Goal: Task Accomplishment & Management: Use online tool/utility

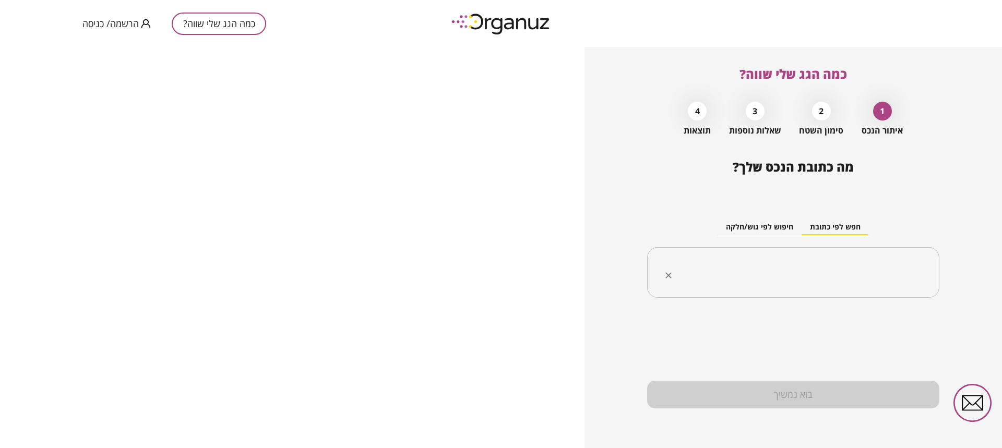
click at [850, 268] on input "text" at bounding box center [797, 273] width 259 height 26
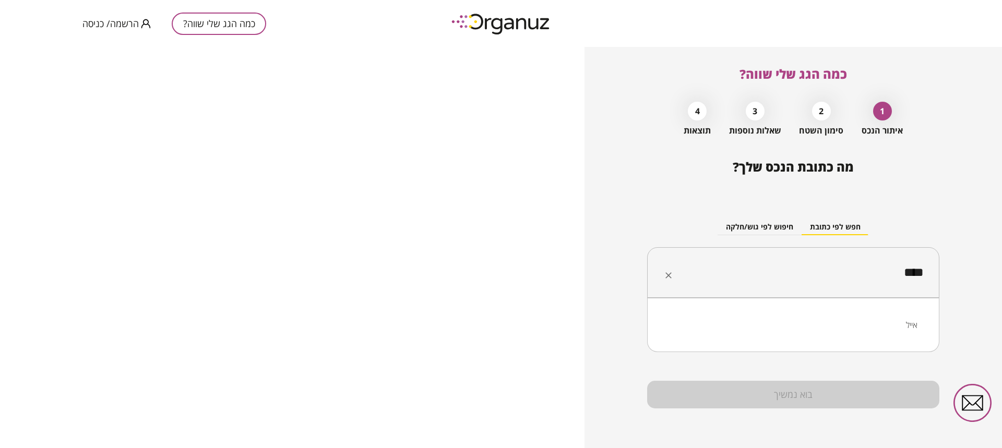
type input "****"
click at [799, 398] on div "בוא נמשיך" at bounding box center [793, 395] width 292 height 28
click at [871, 267] on input "****" at bounding box center [797, 273] width 259 height 26
click at [911, 327] on li "אייל" at bounding box center [793, 325] width 265 height 19
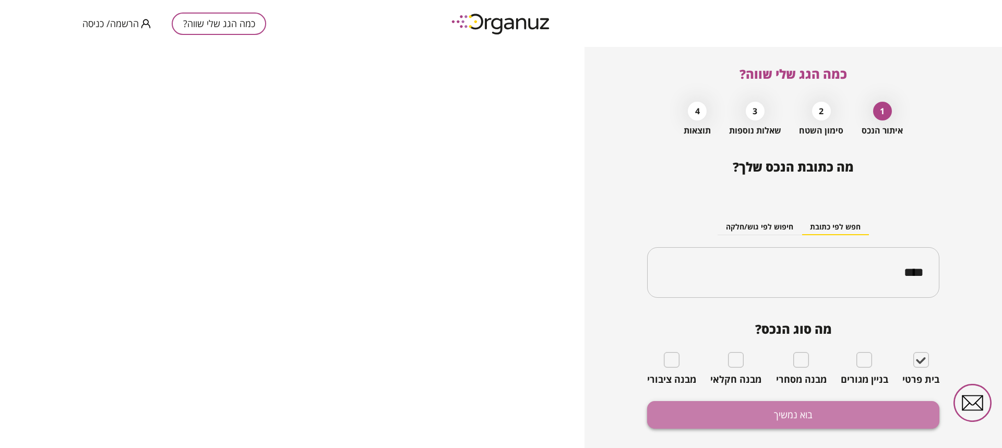
click at [792, 418] on button "בוא נמשיך" at bounding box center [793, 415] width 292 height 28
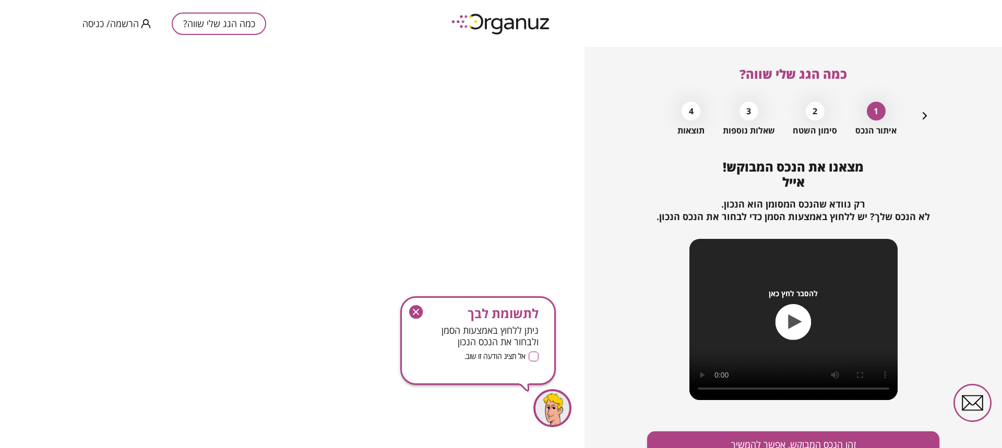
click at [419, 316] on icon "button" at bounding box center [416, 312] width 14 height 14
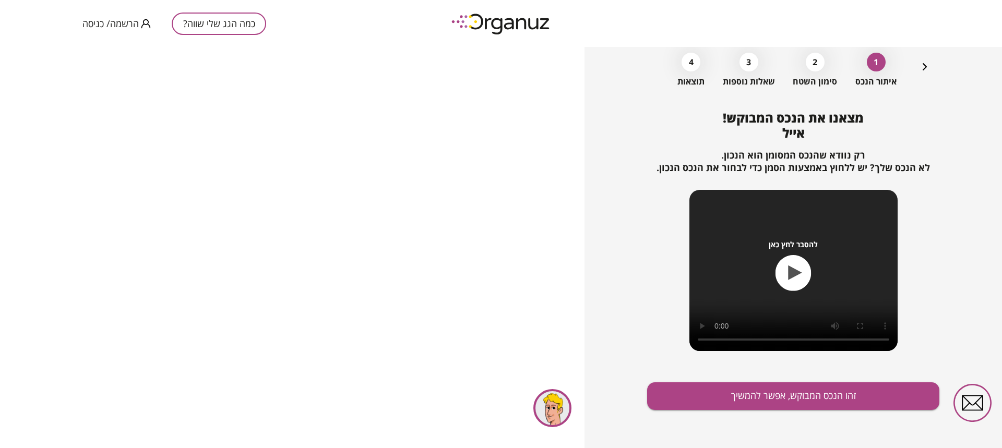
scroll to position [51, 0]
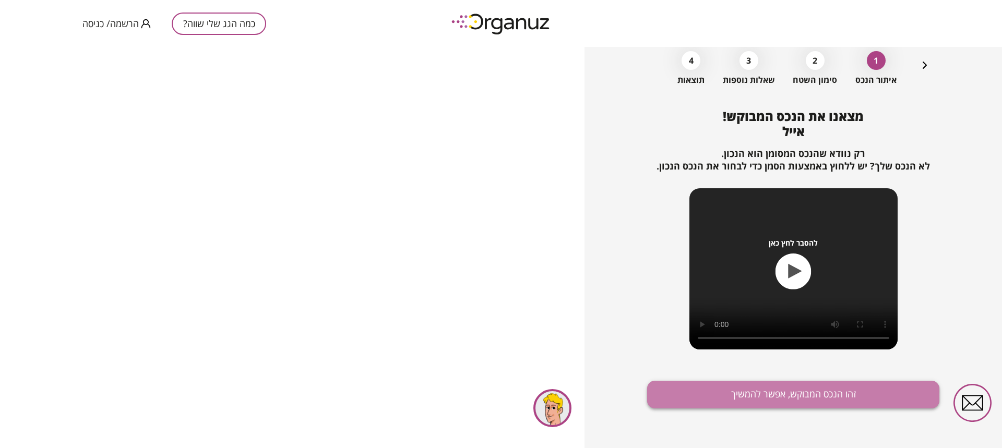
click at [776, 398] on button "זהו הנכס המבוקש, אפשר להמשיך" at bounding box center [793, 395] width 292 height 28
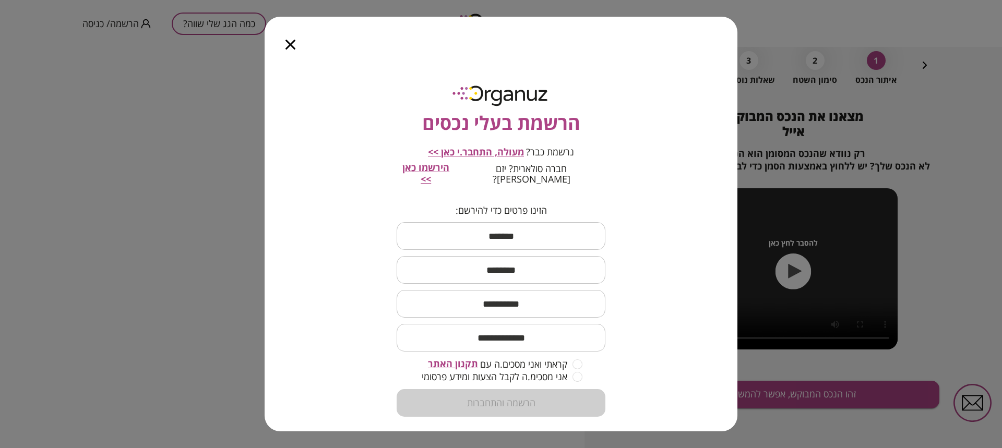
click at [508, 151] on span "מעולה, התחבר.י כאן >>" at bounding box center [476, 152] width 96 height 13
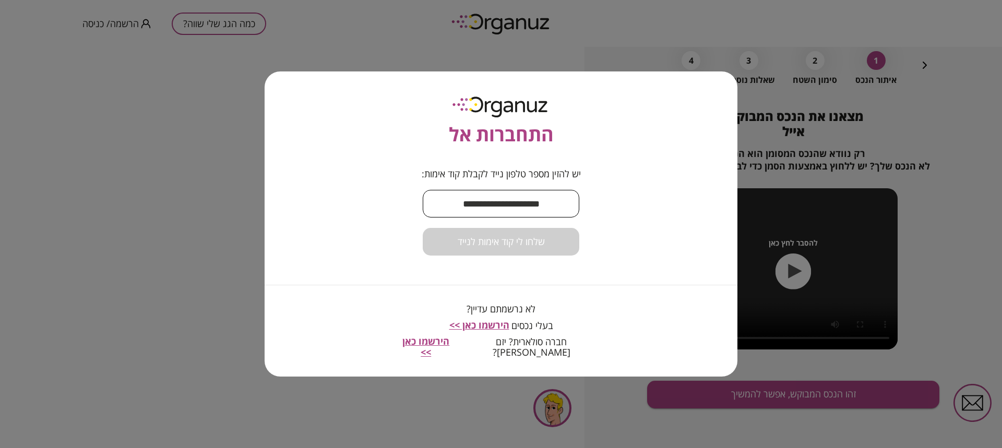
click at [546, 209] on input "text" at bounding box center [501, 203] width 157 height 31
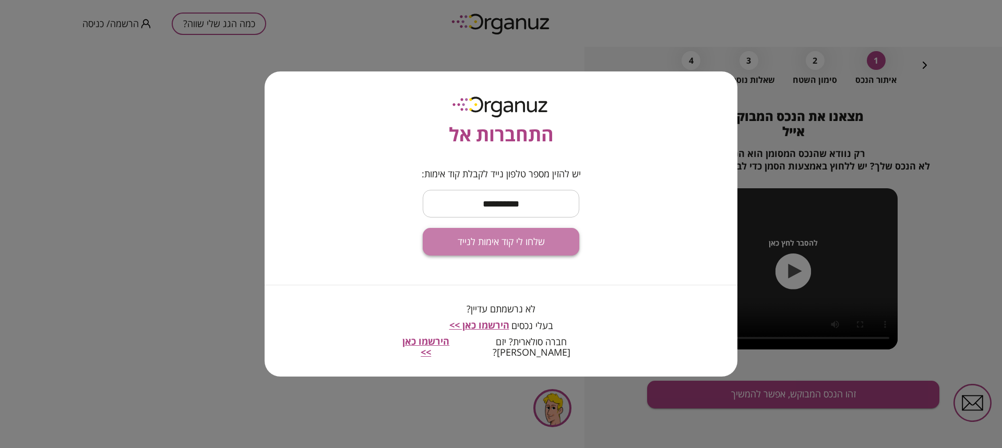
click at [501, 248] on span "שלחו לי קוד אימות לנייד" at bounding box center [501, 241] width 87 height 11
drag, startPoint x: 479, startPoint y: 206, endPoint x: 473, endPoint y: 208, distance: 6.0
click at [473, 208] on input "**********" at bounding box center [501, 203] width 157 height 31
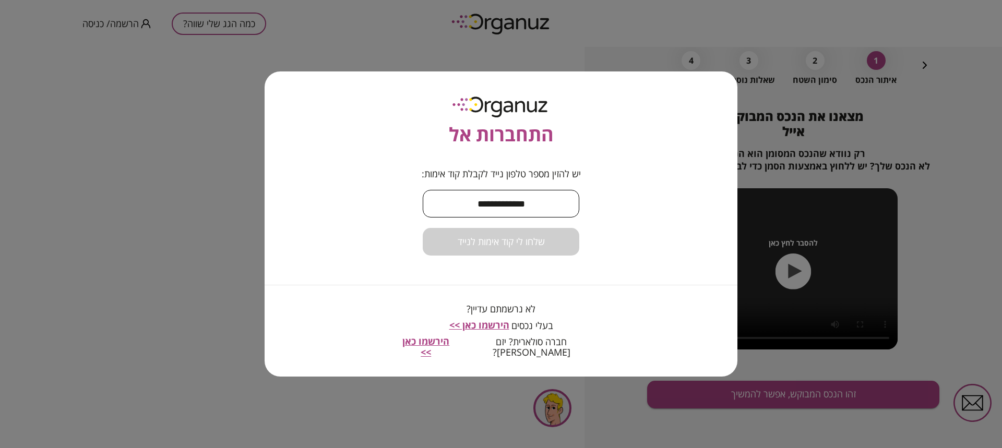
type input "**********"
click at [381, 231] on div "**********" at bounding box center [501, 224] width 473 height 305
click at [513, 246] on div "שלחו לי קוד אימות לנייד" at bounding box center [501, 242] width 157 height 28
click at [449, 347] on span "הירשמו כאן >>" at bounding box center [425, 347] width 47 height 24
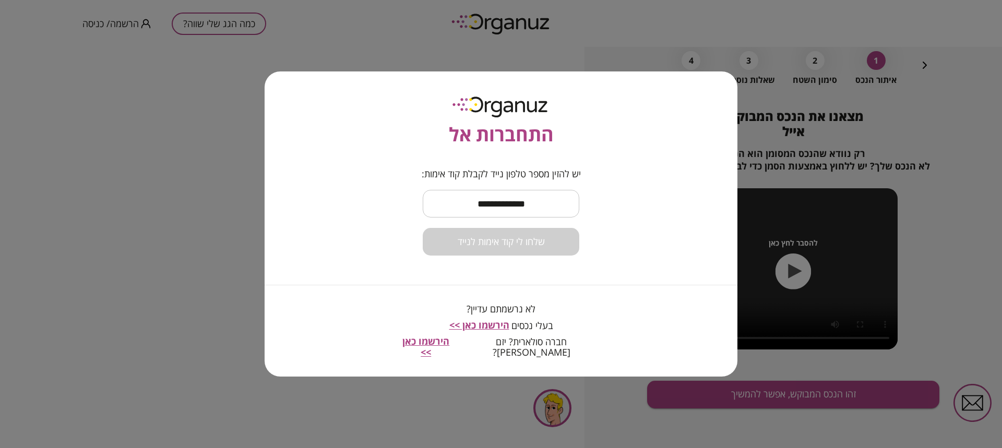
click at [493, 329] on span "הירשמו כאן >>" at bounding box center [479, 325] width 60 height 13
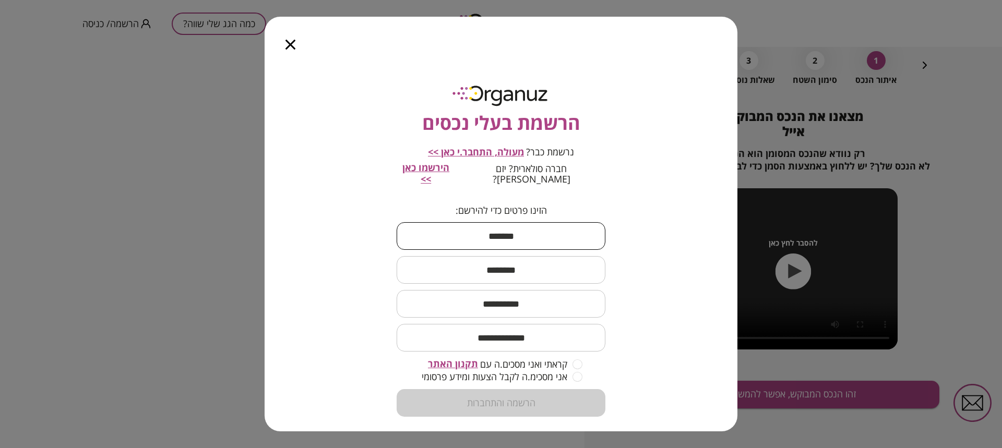
click at [521, 227] on input "text" at bounding box center [501, 236] width 209 height 31
type input "***"
click at [523, 262] on input "text" at bounding box center [501, 270] width 209 height 31
type input "***"
click at [520, 299] on input "text" at bounding box center [501, 304] width 209 height 31
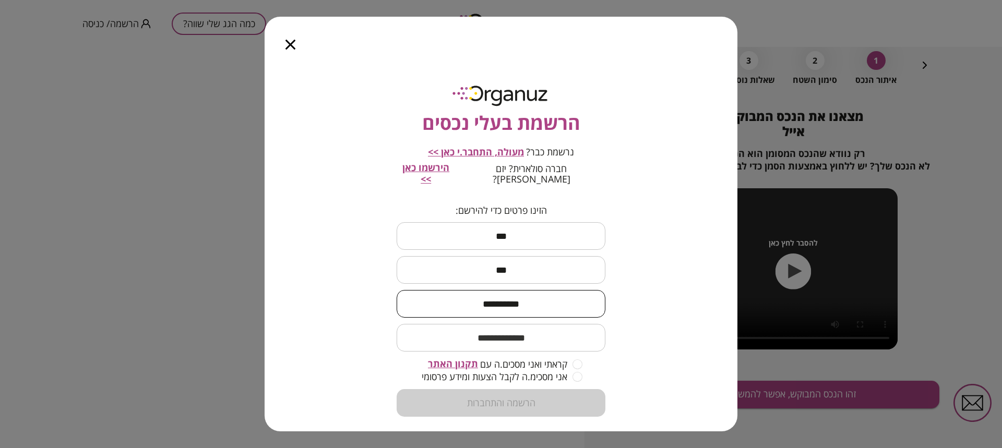
type input "**********"
click at [535, 331] on input "email" at bounding box center [501, 338] width 209 height 31
type input "*"
click at [465, 327] on input "**********" at bounding box center [501, 338] width 209 height 31
click at [465, 330] on input "**********" at bounding box center [501, 338] width 209 height 31
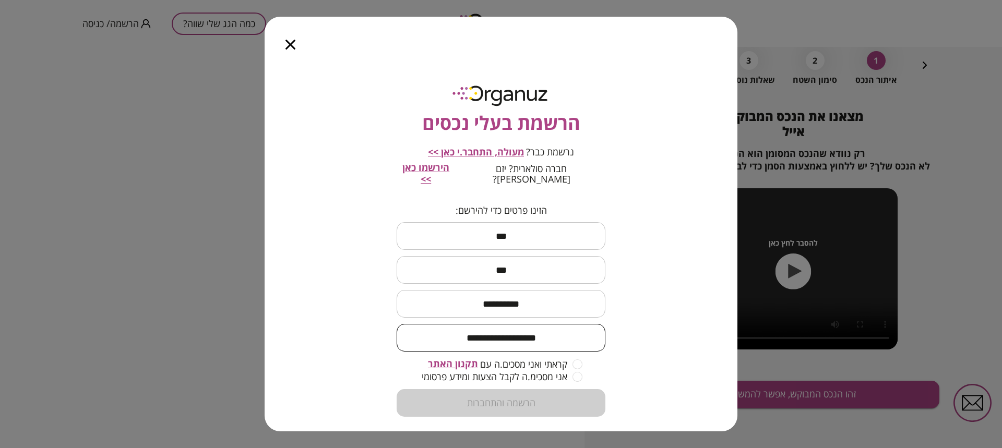
click at [464, 329] on input "**********" at bounding box center [501, 338] width 209 height 31
type input "**********"
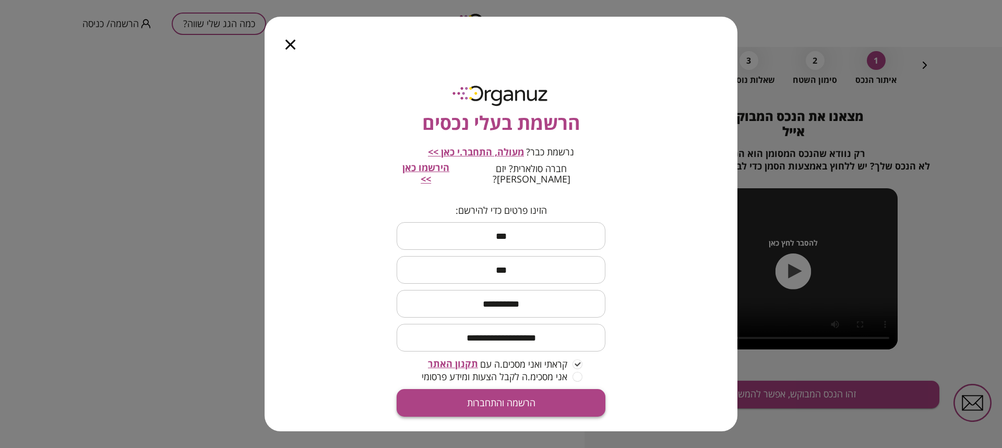
click at [485, 395] on button "הרשמה והתחברות" at bounding box center [501, 403] width 209 height 28
click at [291, 45] on icon "button" at bounding box center [291, 45] width 10 height 10
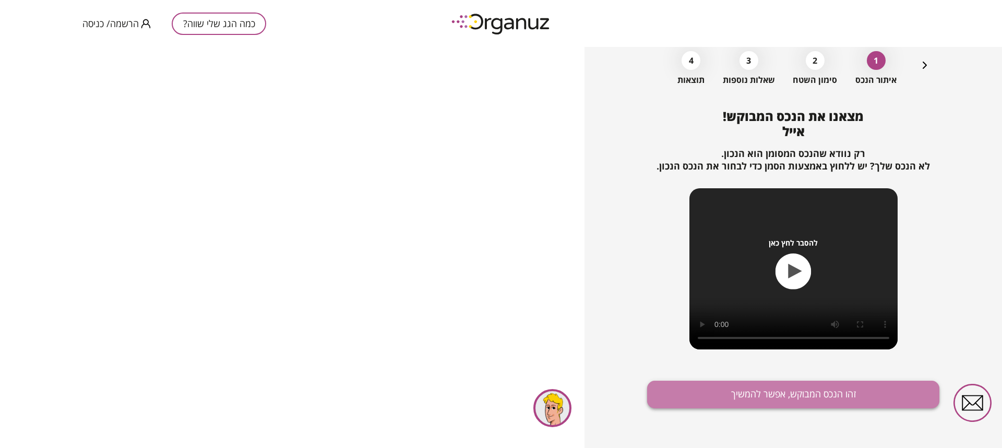
click at [825, 396] on button "זהו הנכס המבוקש, אפשר להמשיך" at bounding box center [793, 395] width 292 height 28
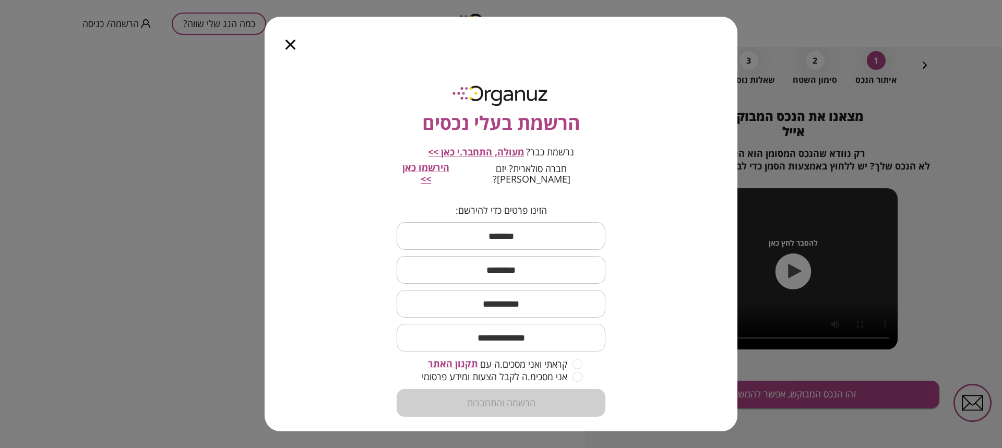
click at [536, 228] on input "text" at bounding box center [501, 236] width 209 height 31
click at [516, 264] on input "text" at bounding box center [501, 270] width 209 height 31
drag, startPoint x: 507, startPoint y: 235, endPoint x: 518, endPoint y: 235, distance: 11.5
click at [518, 235] on input "***" at bounding box center [501, 236] width 209 height 31
type input "**"
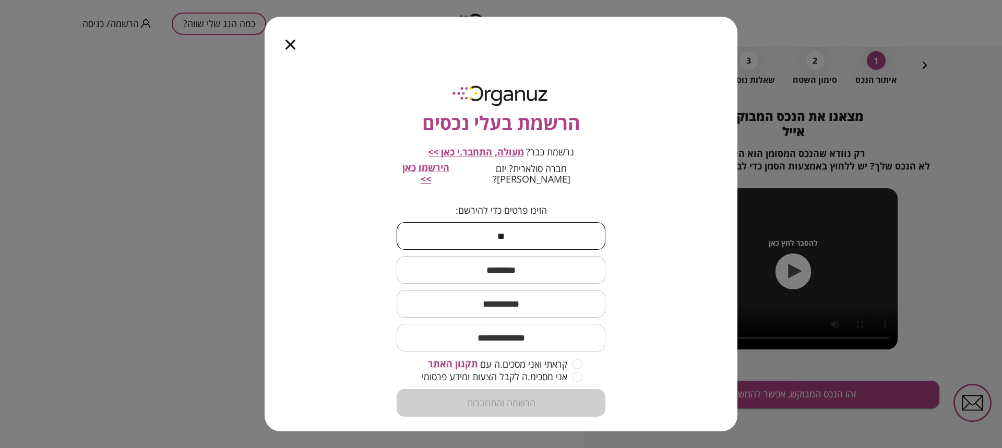
click at [527, 259] on input "text" at bounding box center [501, 270] width 209 height 31
type input "******"
click at [517, 293] on input "text" at bounding box center [501, 304] width 209 height 31
type input "**********"
click at [529, 334] on input "email" at bounding box center [501, 338] width 209 height 31
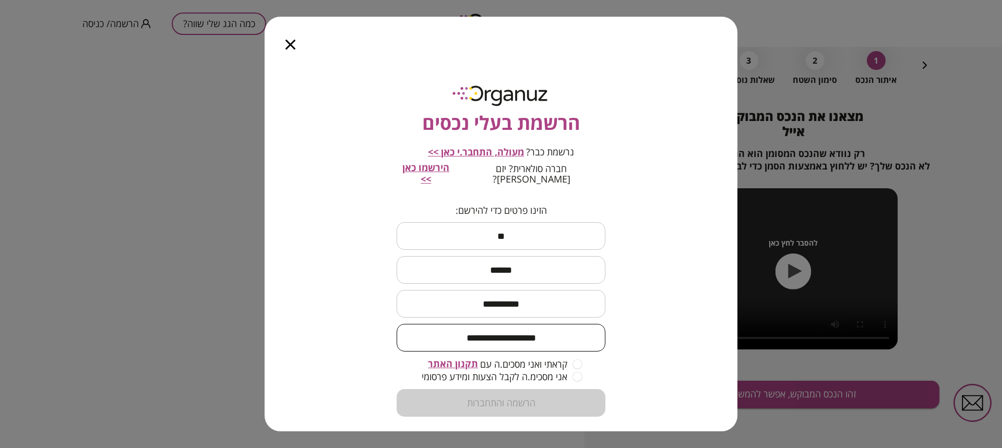
drag, startPoint x: 532, startPoint y: 328, endPoint x: 531, endPoint y: 338, distance: 9.5
click at [531, 334] on input "**********" at bounding box center [501, 338] width 209 height 31
type input "**********"
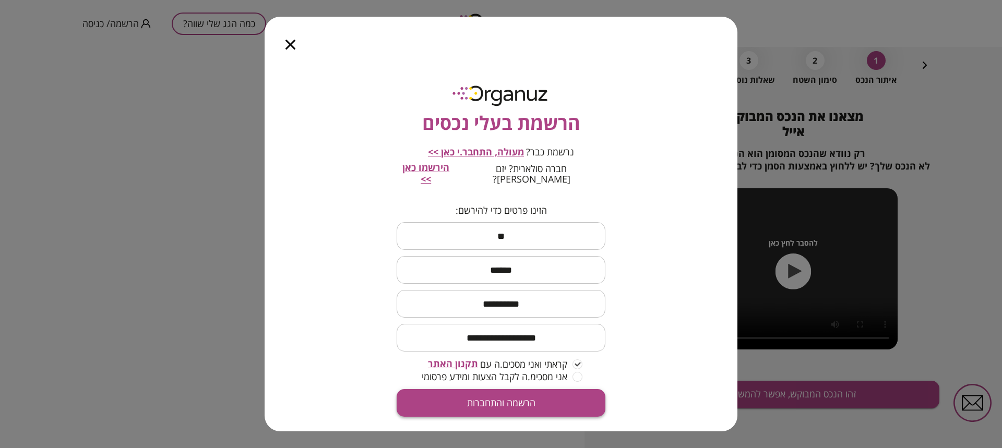
click at [508, 395] on button "הרשמה והתחברות" at bounding box center [501, 403] width 209 height 28
click at [477, 151] on span "מעולה, התחבר.י כאן >>" at bounding box center [476, 152] width 96 height 13
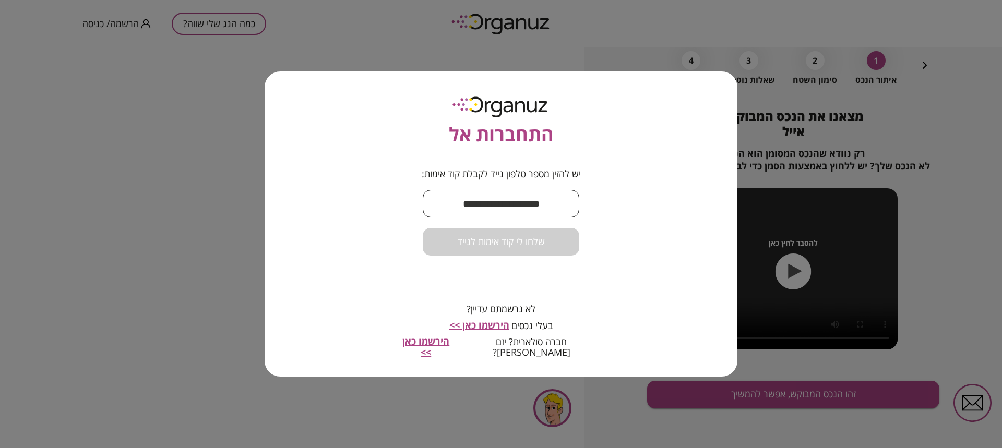
click at [526, 206] on input "text" at bounding box center [501, 203] width 157 height 31
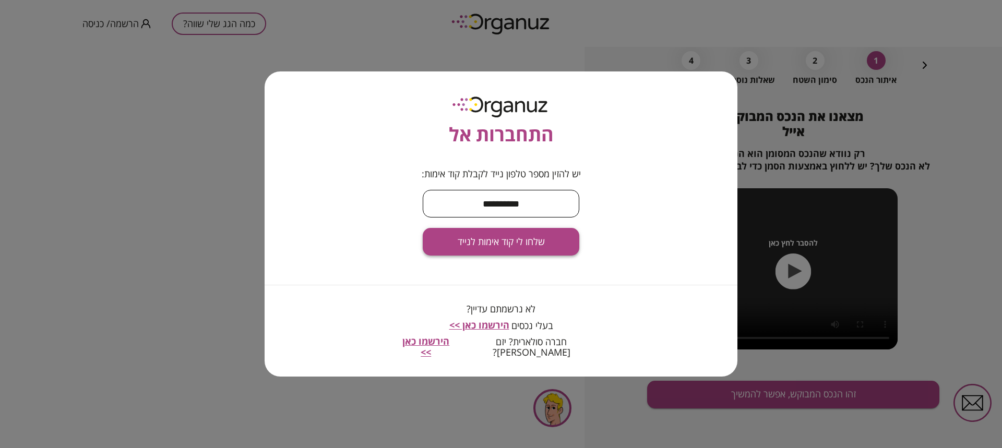
type input "**********"
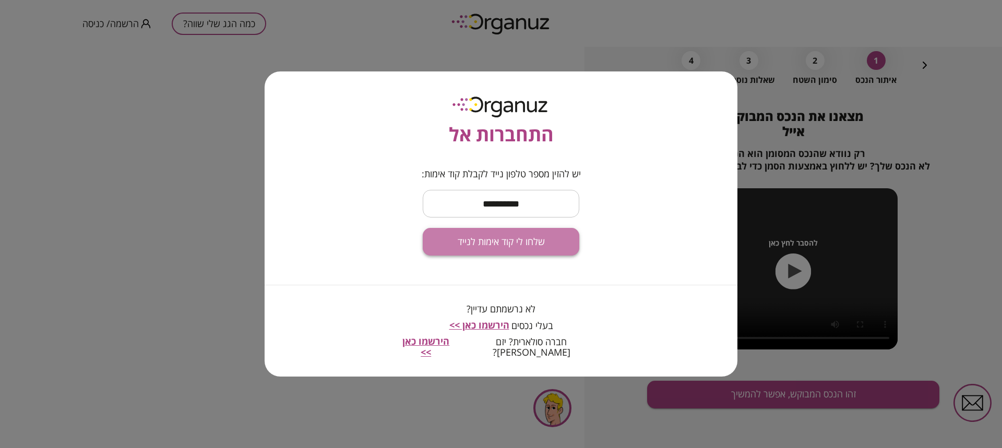
click at [511, 246] on span "שלחו לי קוד אימות לנייד" at bounding box center [501, 241] width 87 height 11
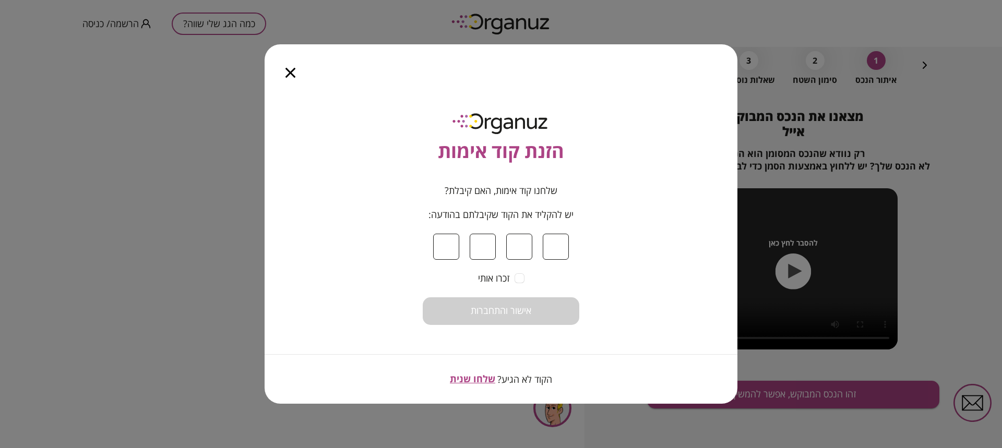
type input "*"
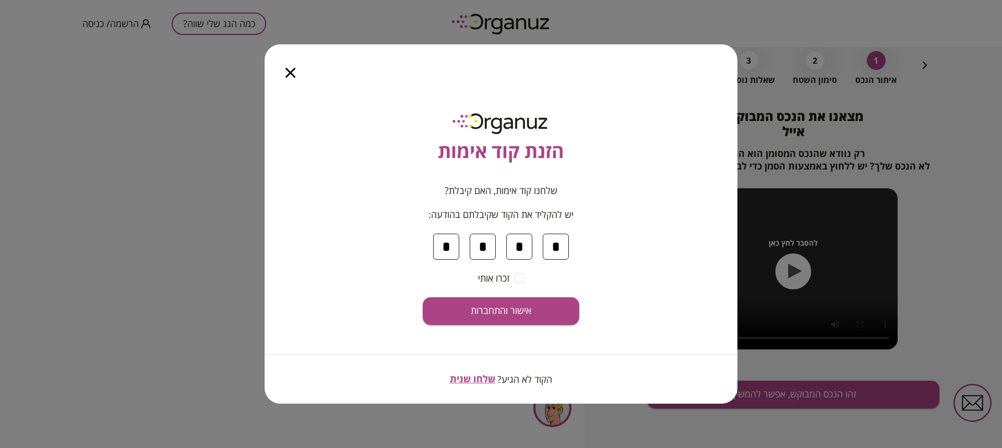
type input "*"
click at [517, 310] on span "אישור והתחברות" at bounding box center [501, 310] width 61 height 11
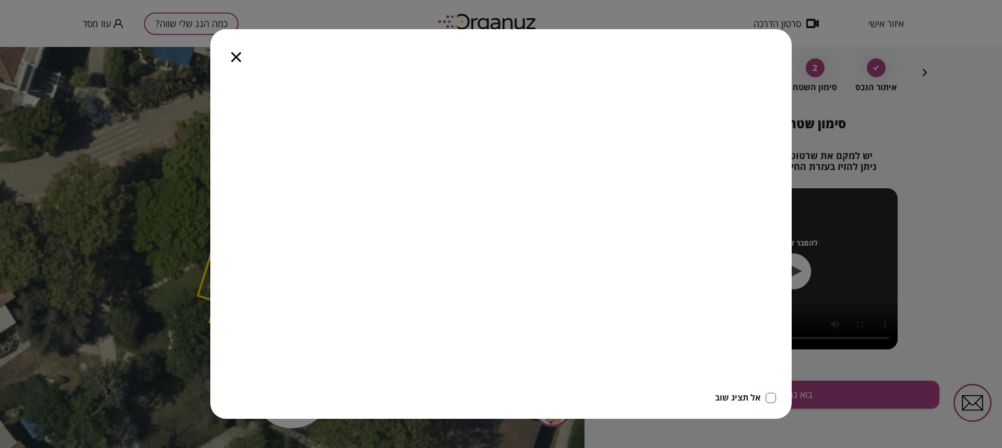
click at [0, 0] on icon "button" at bounding box center [0, 0] width 0 height 0
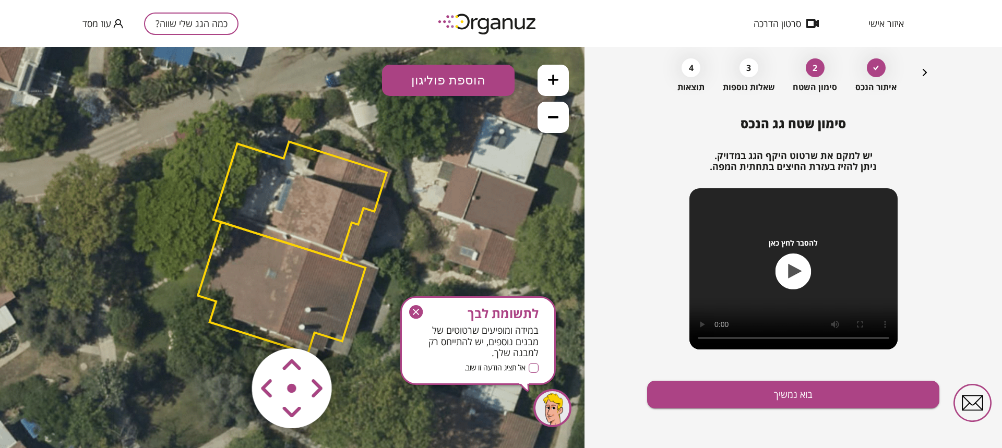
click at [0, 0] on icon "button" at bounding box center [0, 0] width 0 height 0
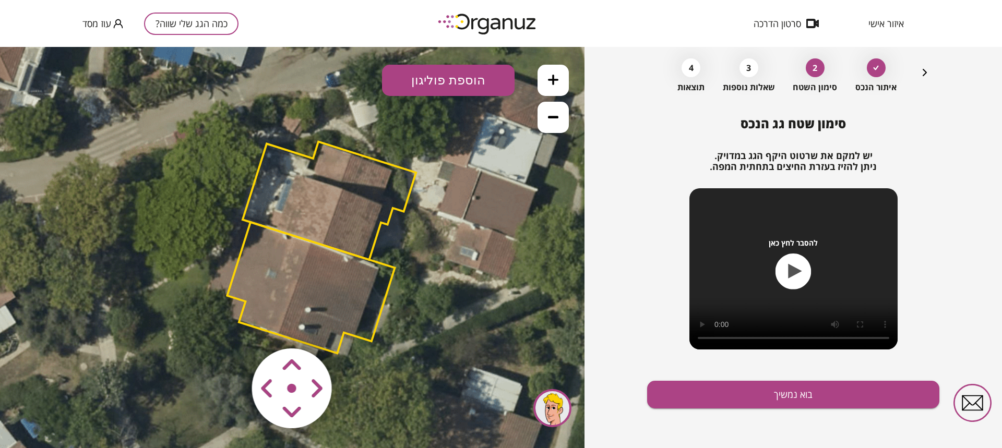
click at [230, 327] on area at bounding box center [230, 327] width 0 height 0
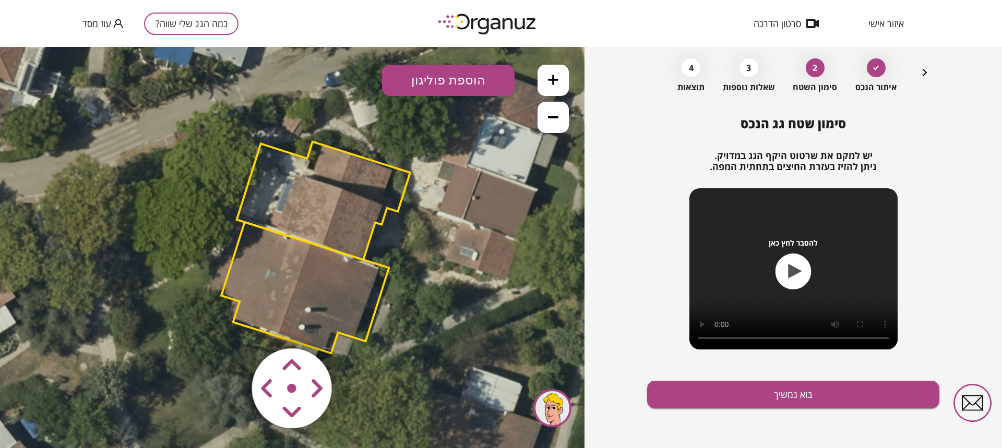
click at [230, 327] on area at bounding box center [230, 327] width 0 height 0
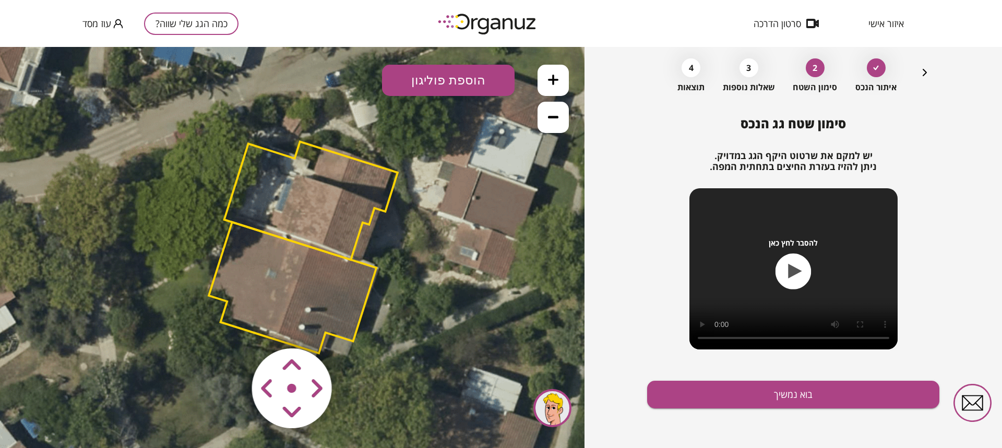
click at [230, 327] on area at bounding box center [230, 327] width 0 height 0
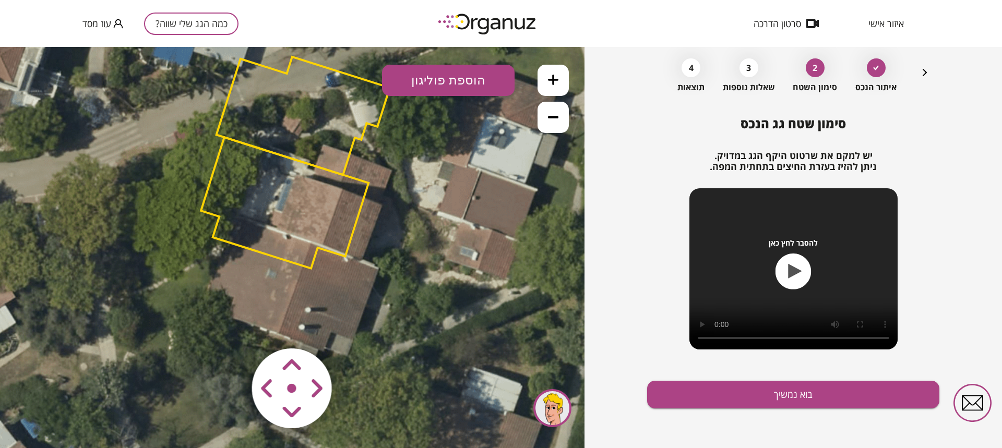
drag, startPoint x: 292, startPoint y: 362, endPoint x: 167, endPoint y: 326, distance: 130.9
click at [167, 326] on div ".st0 { fill: #FFFFFF; } 10" at bounding box center [292, 247] width 585 height 401
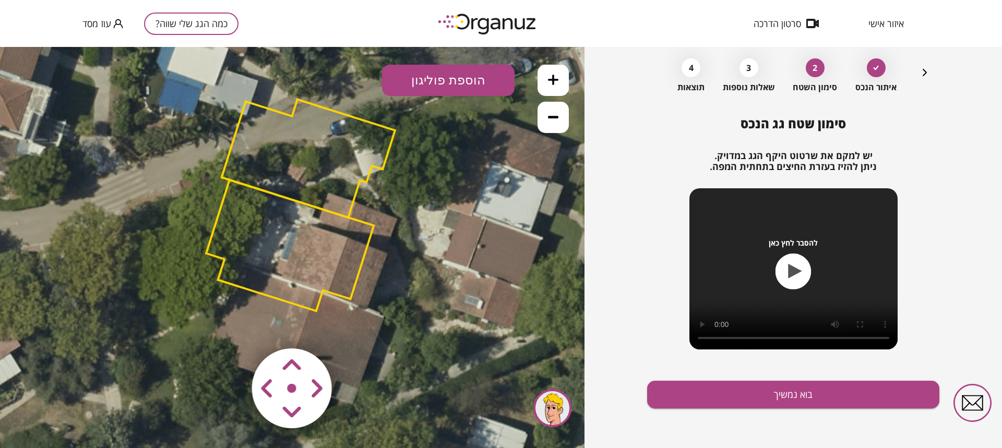
drag, startPoint x: 310, startPoint y: 187, endPoint x: 315, endPoint y: 236, distance: 48.8
click at [315, 236] on polygon at bounding box center [290, 245] width 168 height 131
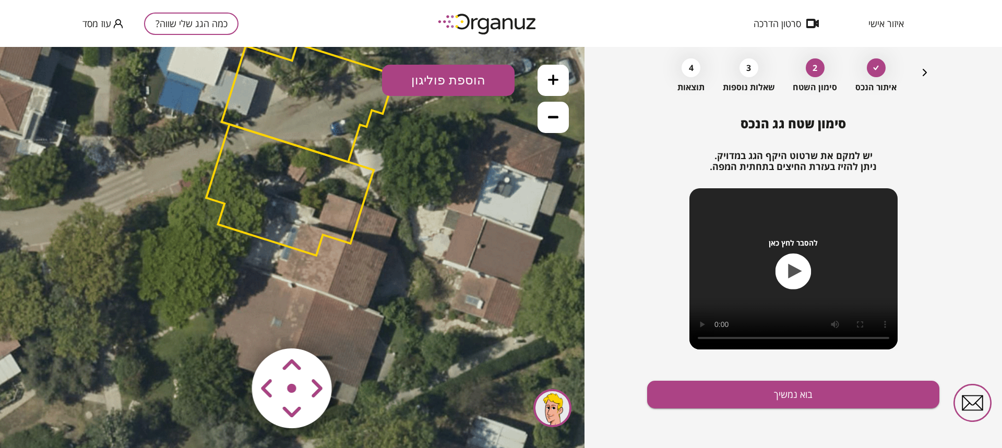
drag, startPoint x: 287, startPoint y: 365, endPoint x: 343, endPoint y: 397, distance: 64.7
click at [355, 327] on map at bounding box center [355, 327] width 0 height 0
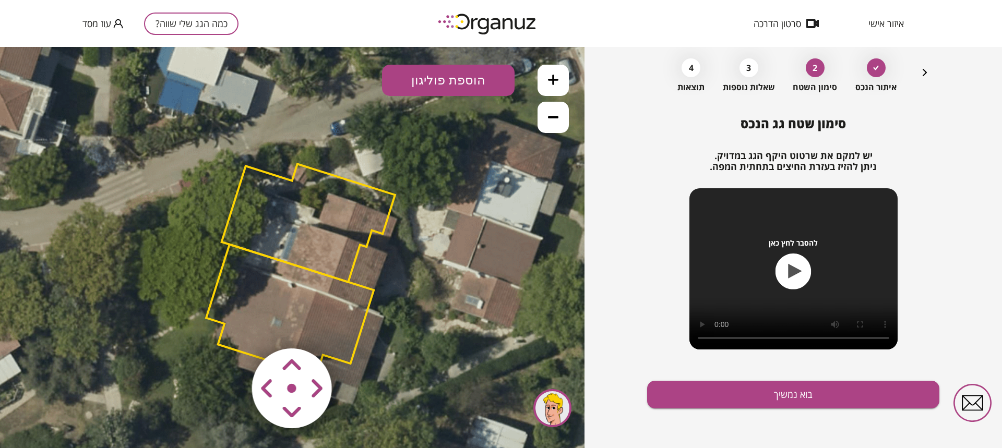
click at [230, 327] on area at bounding box center [230, 327] width 0 height 0
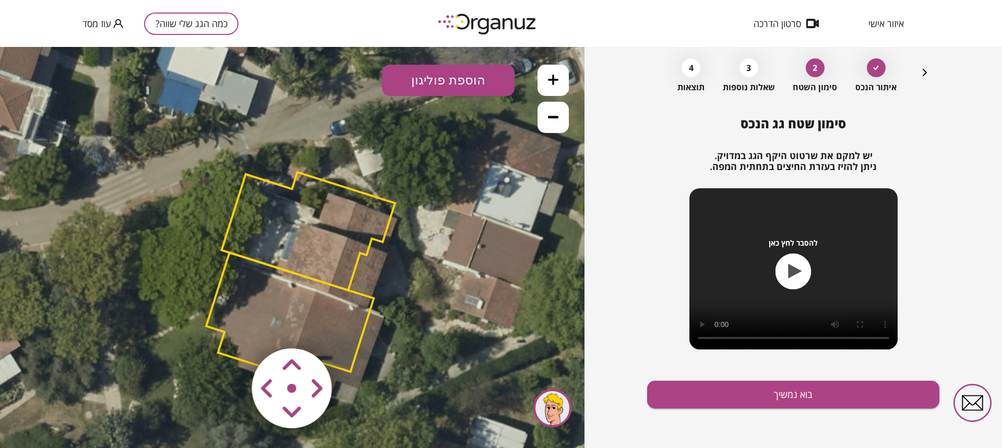
click at [230, 327] on area at bounding box center [230, 327] width 0 height 0
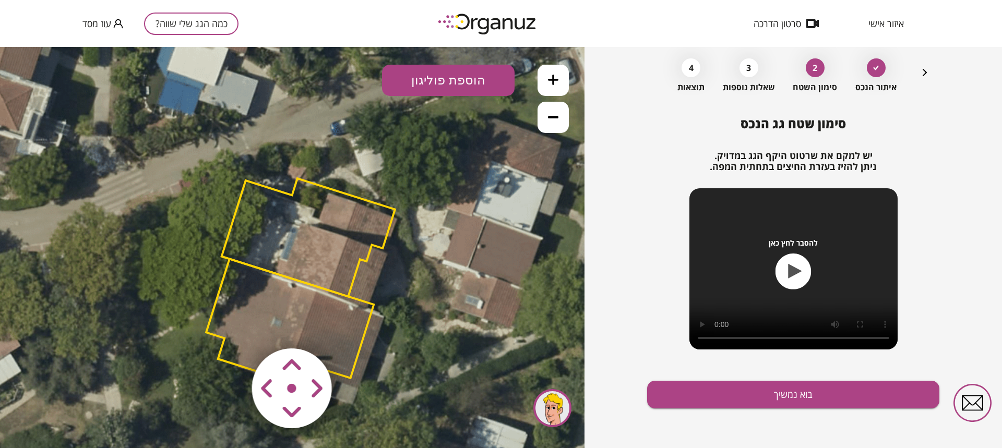
click at [230, 327] on area at bounding box center [230, 327] width 0 height 0
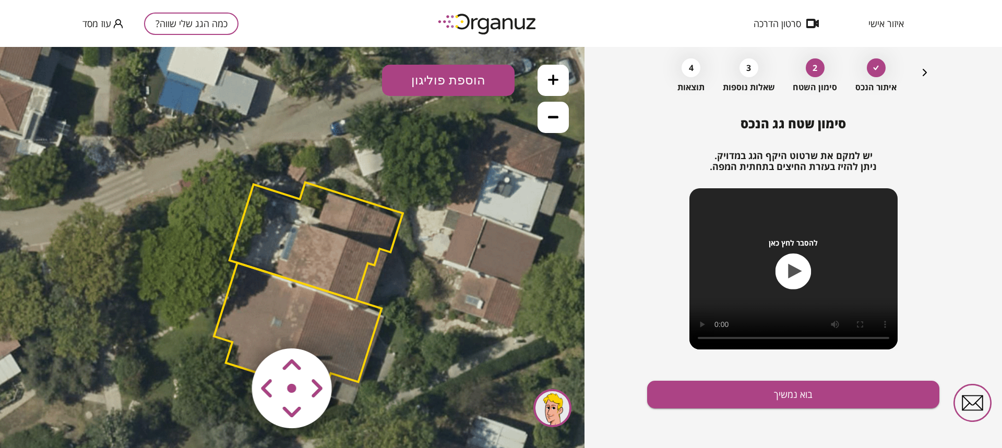
click at [230, 327] on area at bounding box center [230, 327] width 0 height 0
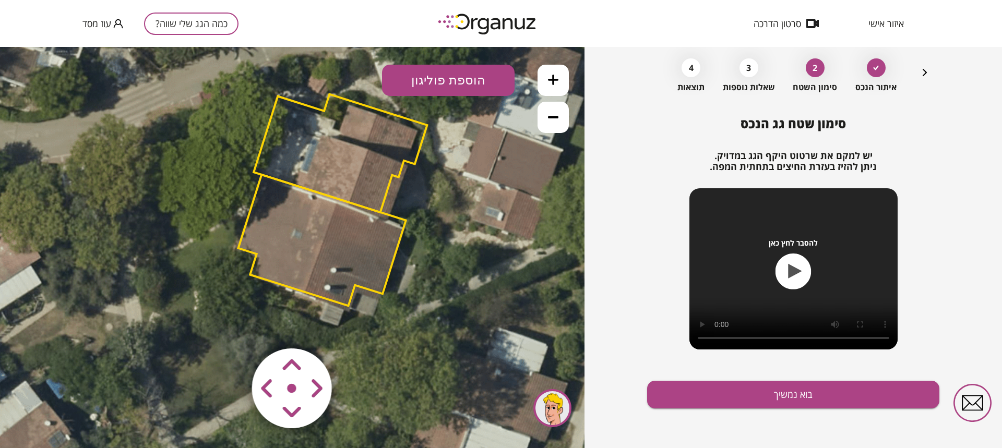
drag, startPoint x: 233, startPoint y: 289, endPoint x: 253, endPoint y: 200, distance: 90.5
click at [253, 200] on polygon at bounding box center [323, 240] width 168 height 131
click at [557, 115] on icon at bounding box center [553, 117] width 10 height 10
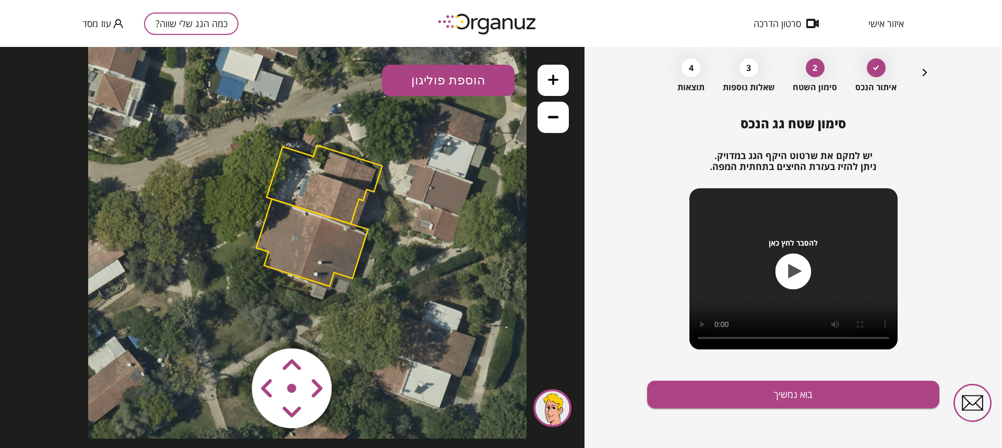
click at [558, 79] on icon at bounding box center [553, 80] width 10 height 10
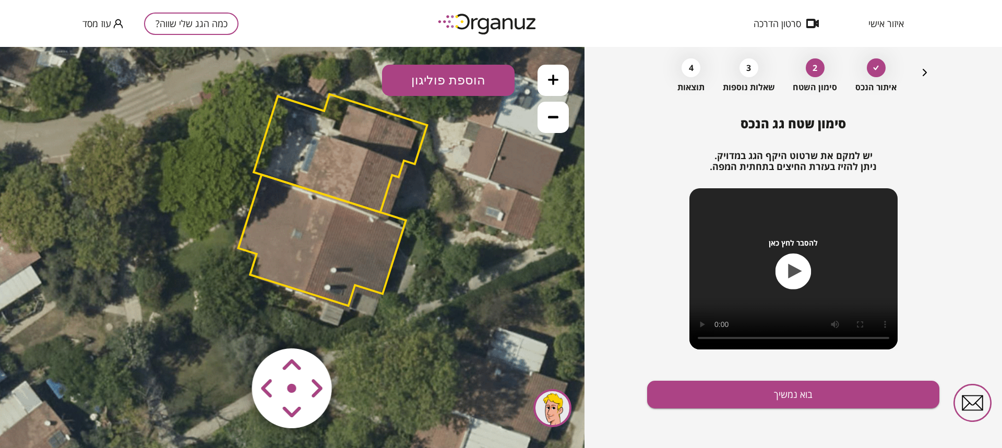
click at [559, 81] on button at bounding box center [553, 80] width 31 height 31
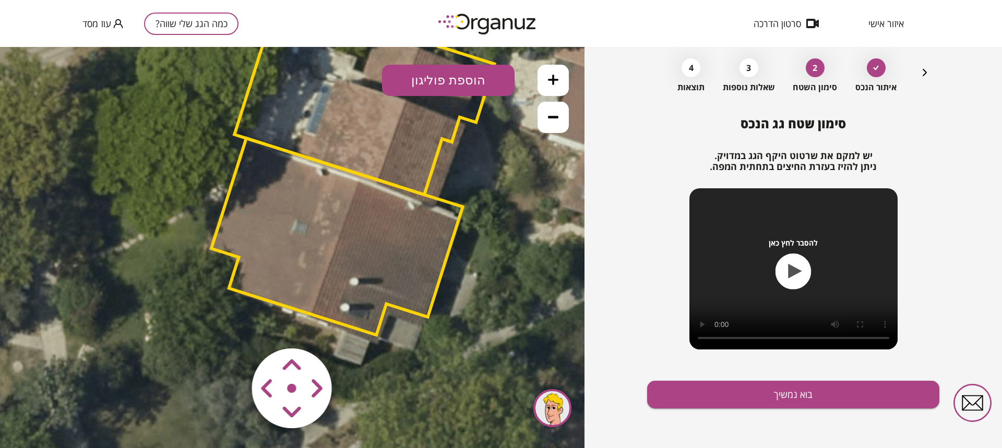
click at [230, 327] on area at bounding box center [230, 327] width 0 height 0
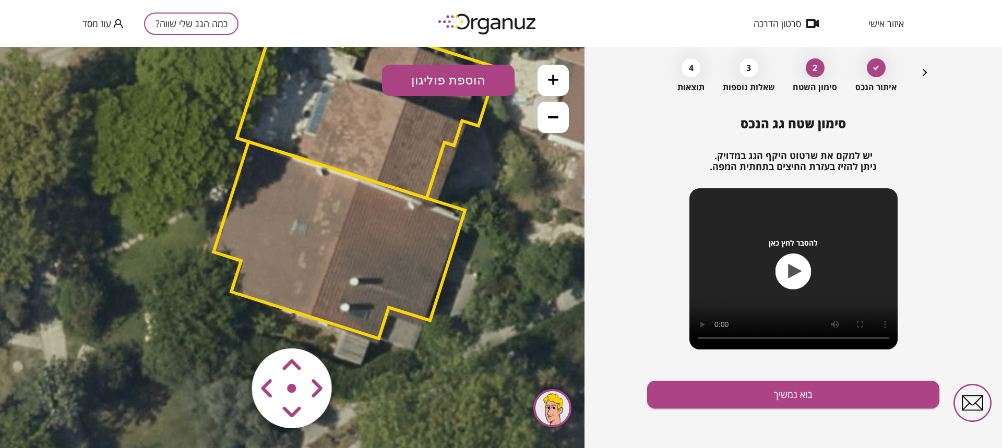
click at [230, 327] on area at bounding box center [230, 327] width 0 height 0
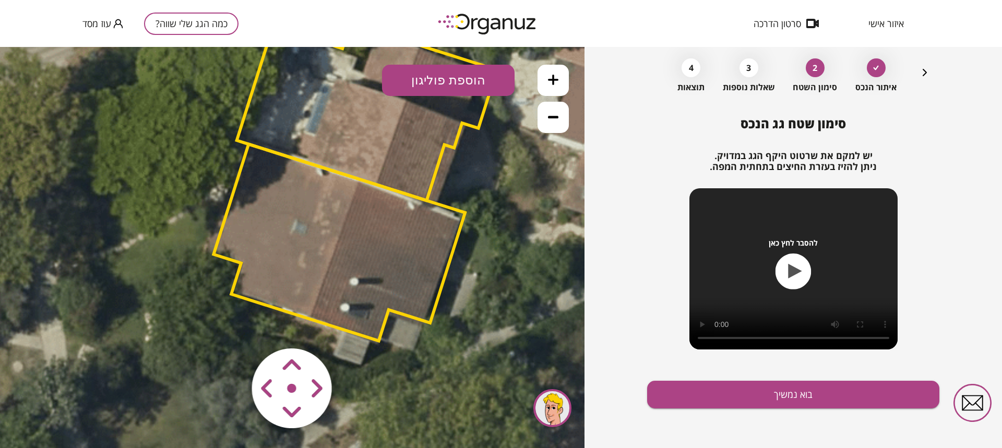
click at [230, 327] on area at bounding box center [230, 327] width 0 height 0
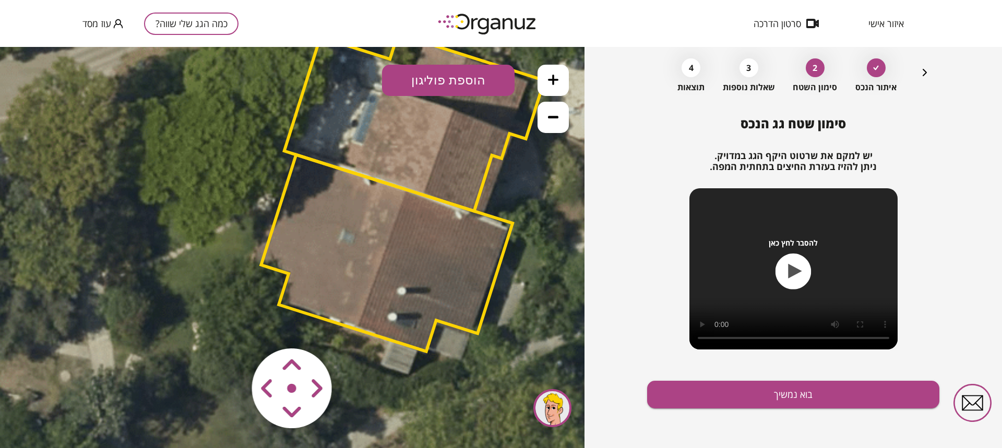
drag, startPoint x: 133, startPoint y: 88, endPoint x: 180, endPoint y: 97, distance: 48.4
click at [180, 97] on icon at bounding box center [373, 194] width 987 height 987
click at [457, 85] on button "הוספת פוליגון" at bounding box center [448, 80] width 133 height 31
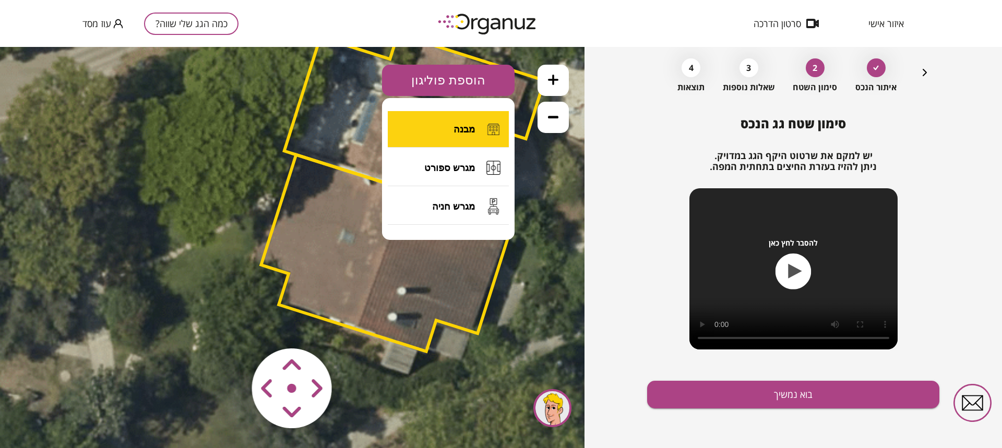
click at [464, 133] on span "מבנה" at bounding box center [464, 129] width 21 height 11
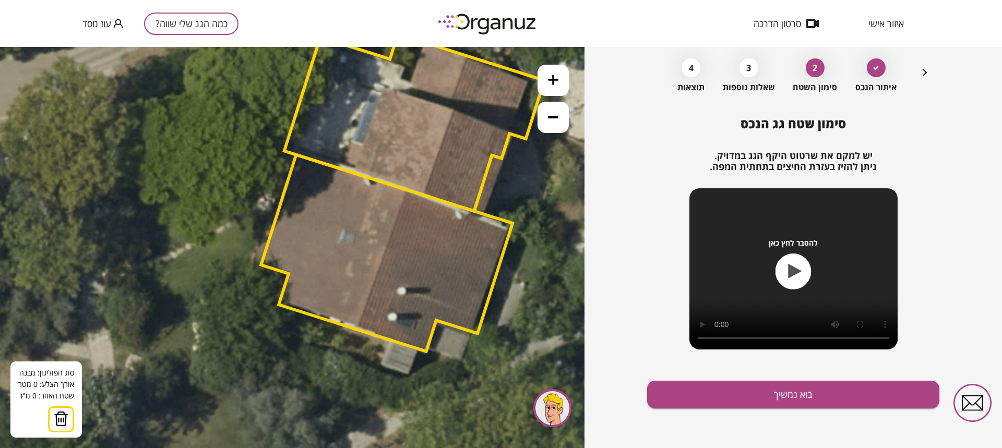
click at [61, 419] on img at bounding box center [61, 419] width 15 height 16
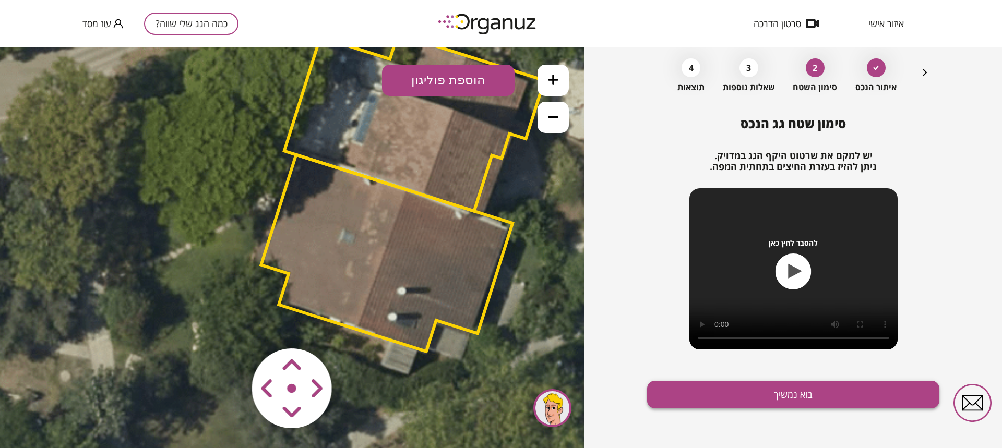
click at [790, 396] on button "בוא נמשיך" at bounding box center [793, 395] width 292 height 28
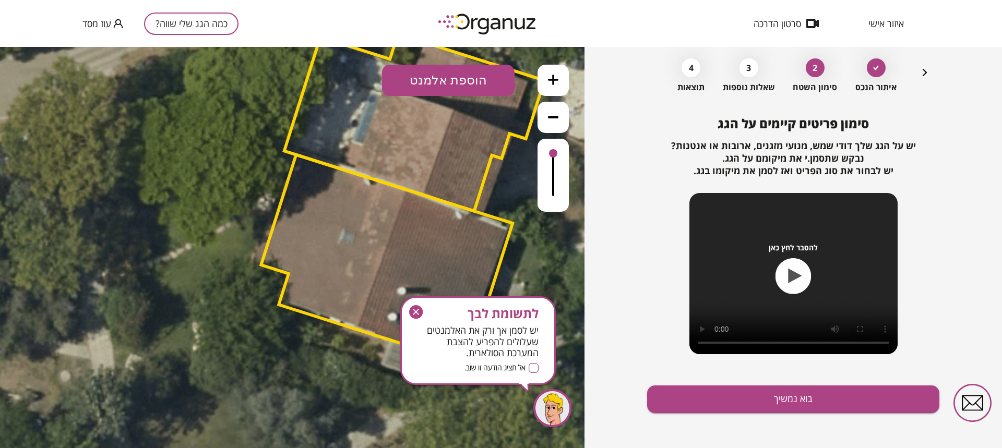
click at [0, 0] on icon "button" at bounding box center [0, 0] width 0 height 0
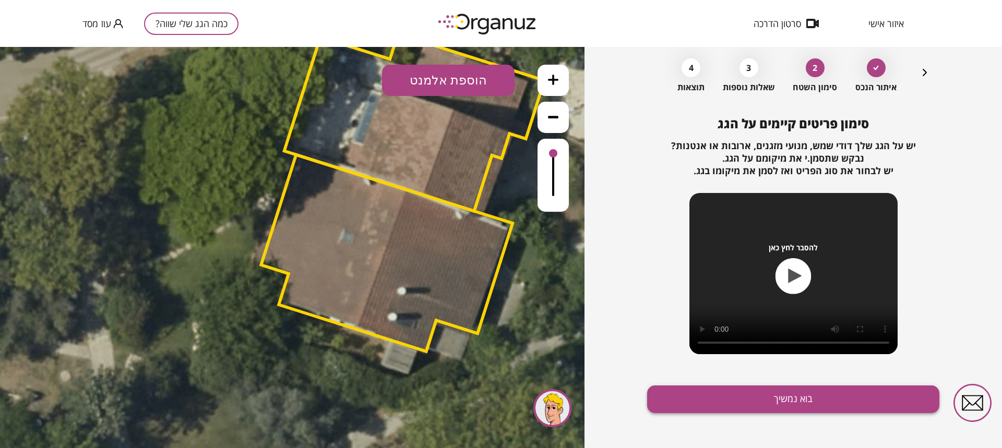
click at [809, 402] on button "בוא נמשיך" at bounding box center [793, 400] width 292 height 28
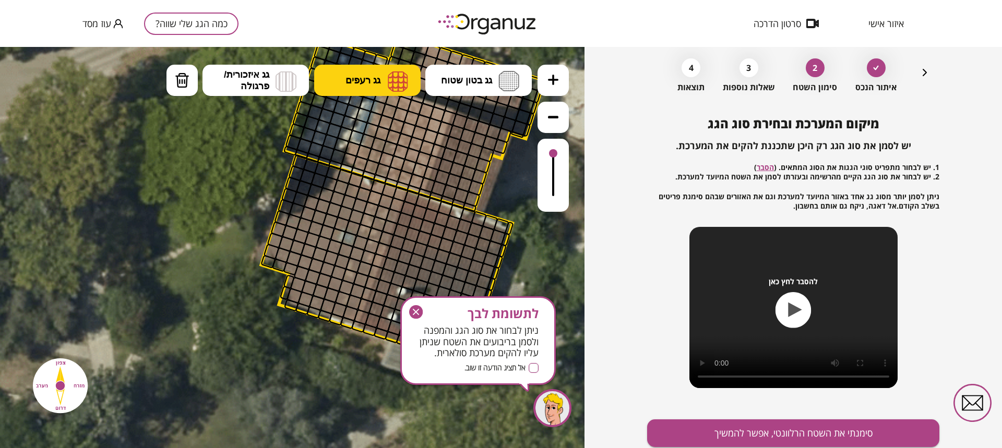
click at [363, 79] on span "גג רעפים" at bounding box center [363, 80] width 35 height 11
click at [362, 162] on div ".st0 { fill: #FFFFFF; } 0" at bounding box center [292, 247] width 585 height 401
click at [467, 112] on icon "button" at bounding box center [475, 104] width 16 height 16
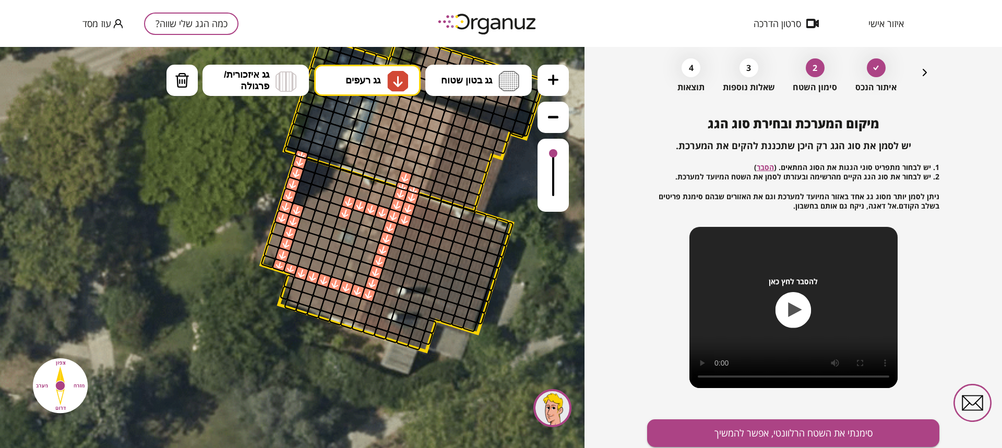
drag, startPoint x: 300, startPoint y: 162, endPoint x: 342, endPoint y: 207, distance: 61.7
drag, startPoint x: 401, startPoint y: 195, endPoint x: 282, endPoint y: 246, distance: 129.8
drag, startPoint x: 279, startPoint y: 227, endPoint x: 269, endPoint y: 261, distance: 35.9
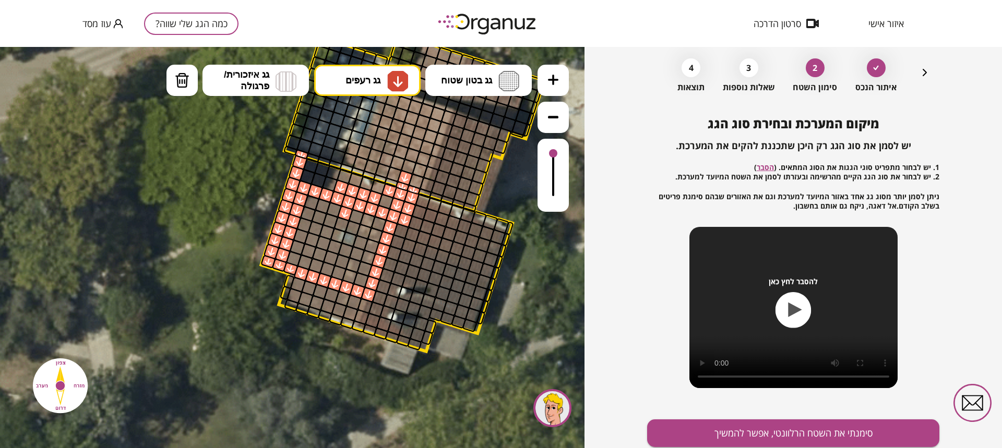
drag, startPoint x: 301, startPoint y: 275, endPoint x: 295, endPoint y: 300, distance: 26.1
drag, startPoint x: 312, startPoint y: 276, endPoint x: 310, endPoint y: 302, distance: 26.8
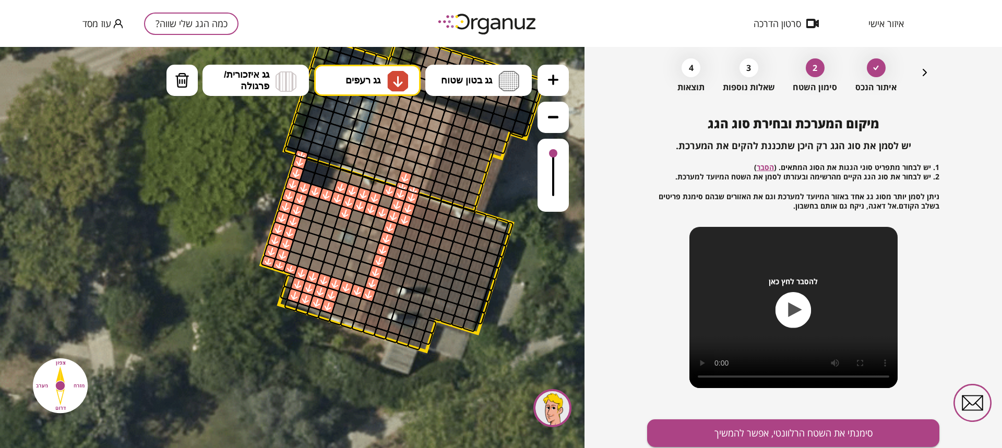
drag, startPoint x: 338, startPoint y: 283, endPoint x: 330, endPoint y: 307, distance: 24.6
drag, startPoint x: 348, startPoint y: 287, endPoint x: 338, endPoint y: 313, distance: 28.2
drag, startPoint x: 357, startPoint y: 293, endPoint x: 354, endPoint y: 312, distance: 19.5
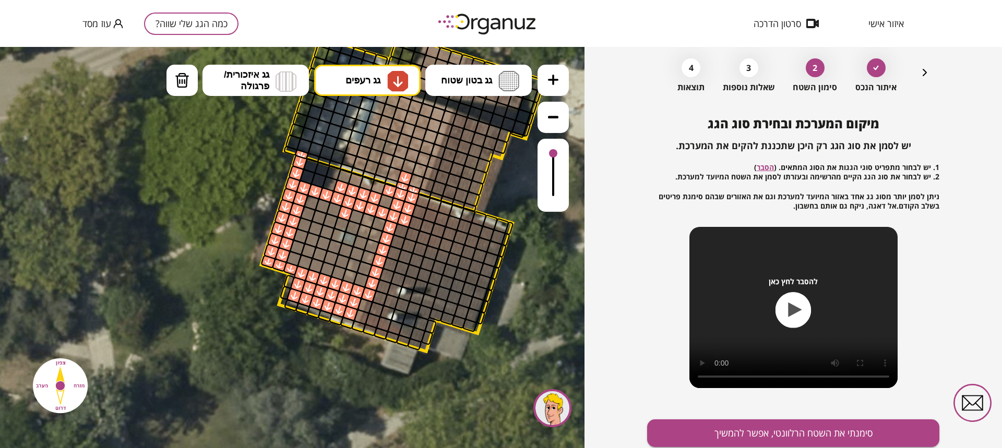
drag, startPoint x: 369, startPoint y: 294, endPoint x: 363, endPoint y: 316, distance: 22.8
click at [406, 177] on div at bounding box center [405, 178] width 16 height 16
click at [411, 190] on div at bounding box center [414, 190] width 15 height 10
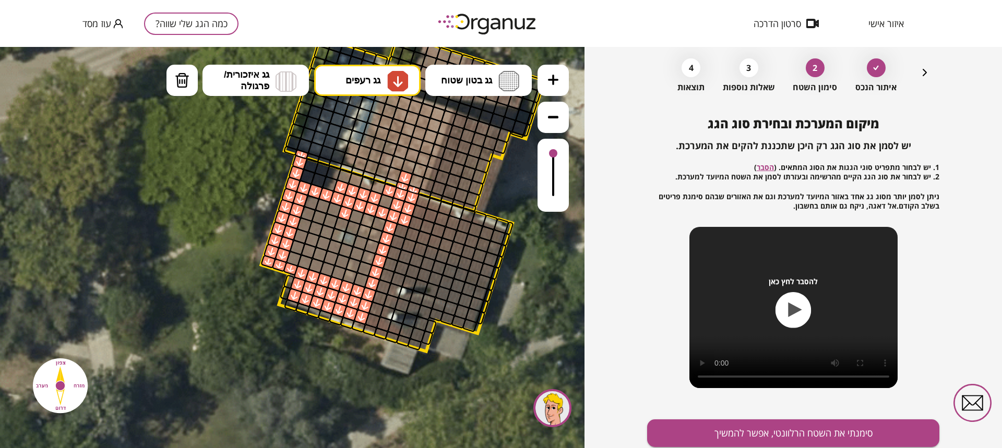
click at [299, 162] on div at bounding box center [300, 162] width 16 height 16
click at [309, 165] on div at bounding box center [311, 166] width 16 height 16
click at [302, 155] on div at bounding box center [301, 154] width 15 height 10
click at [367, 80] on span "גג רעפים" at bounding box center [363, 80] width 35 height 11
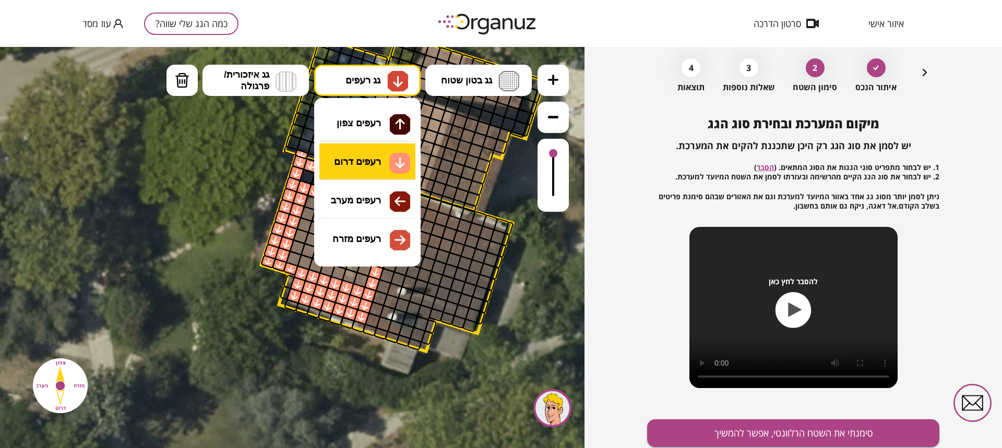
click at [356, 162] on div ".st0 { fill: #FFFFFF; } 0" at bounding box center [292, 247] width 585 height 401
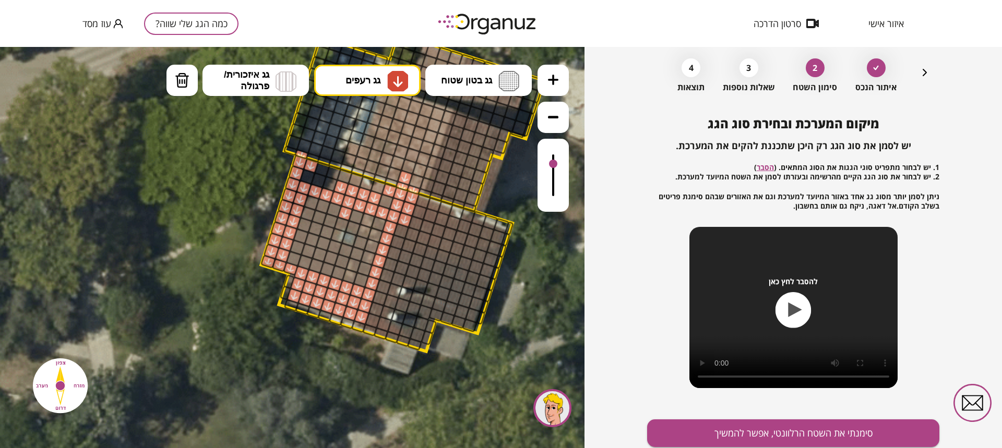
drag, startPoint x: 554, startPoint y: 155, endPoint x: 554, endPoint y: 165, distance: 9.9
click at [554, 165] on div at bounding box center [553, 164] width 8 height 8
drag, startPoint x: 554, startPoint y: 165, endPoint x: 554, endPoint y: 158, distance: 7.3
click at [554, 158] on div at bounding box center [553, 156] width 8 height 8
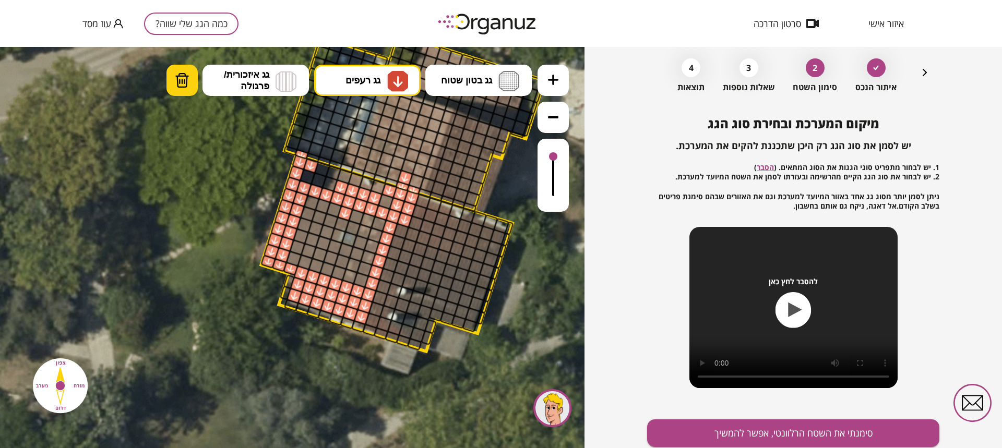
click at [180, 78] on img at bounding box center [182, 81] width 15 height 16
click at [177, 83] on img at bounding box center [182, 81] width 15 height 16
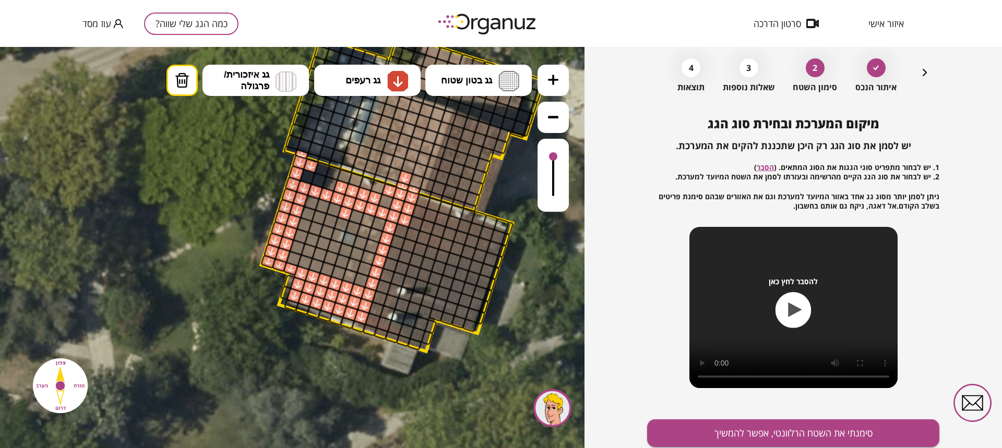
click at [132, 210] on icon at bounding box center [373, 194] width 987 height 987
click at [381, 223] on div at bounding box center [379, 225] width 16 height 16
click at [379, 224] on div at bounding box center [379, 225] width 16 height 16
click at [313, 205] on div at bounding box center [312, 204] width 16 height 16
click at [180, 164] on icon at bounding box center [374, 195] width 987 height 987
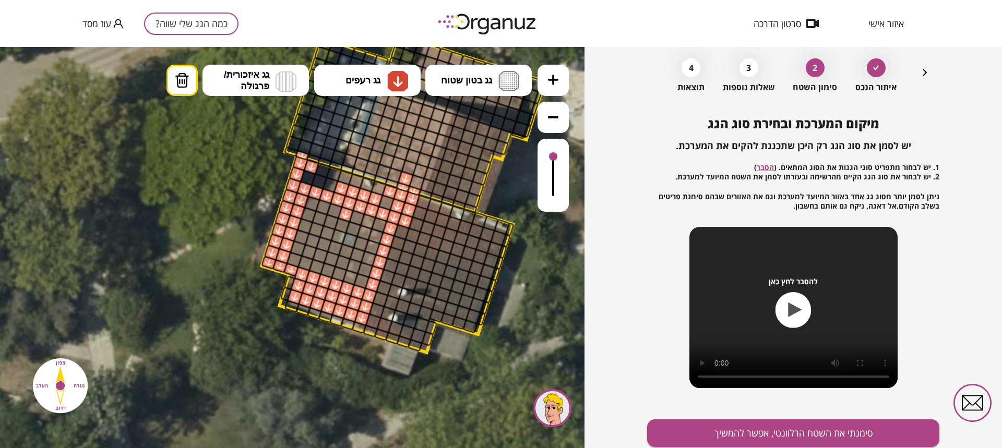
click at [323, 206] on div at bounding box center [323, 207] width 16 height 16
click at [319, 218] on div at bounding box center [320, 218] width 16 height 16
click at [0, 0] on div at bounding box center [0, 0] width 0 height 0
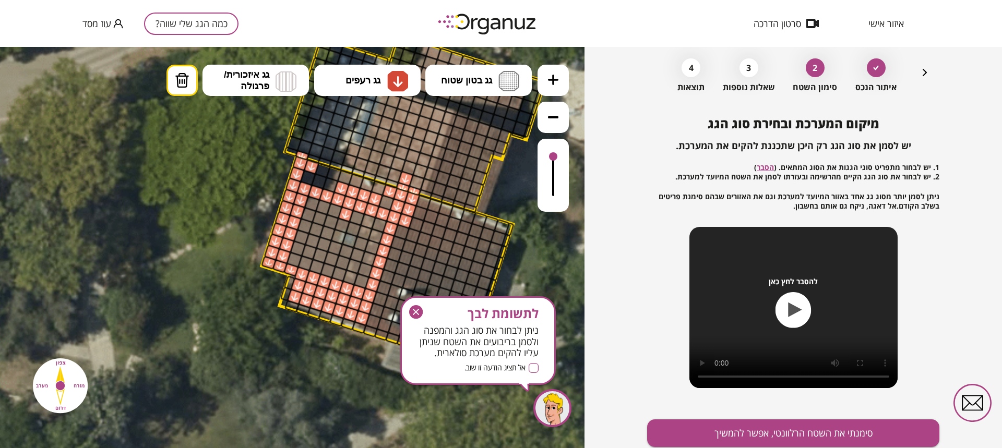
click at [426, 419] on icon at bounding box center [374, 195] width 987 height 987
click at [427, 125] on icon "button" at bounding box center [435, 117] width 16 height 16
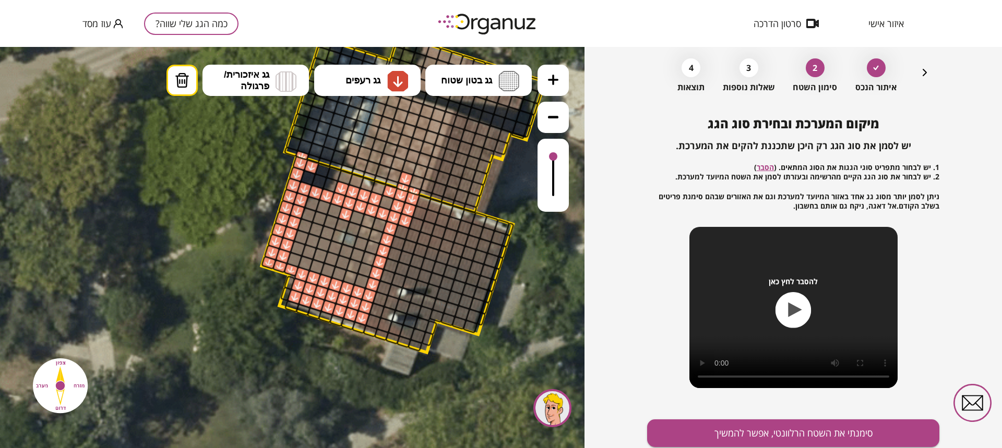
click at [359, 281] on div at bounding box center [361, 281] width 16 height 16
click at [348, 277] on div at bounding box center [350, 277] width 16 height 16
click at [926, 72] on icon "button" at bounding box center [925, 72] width 13 height 13
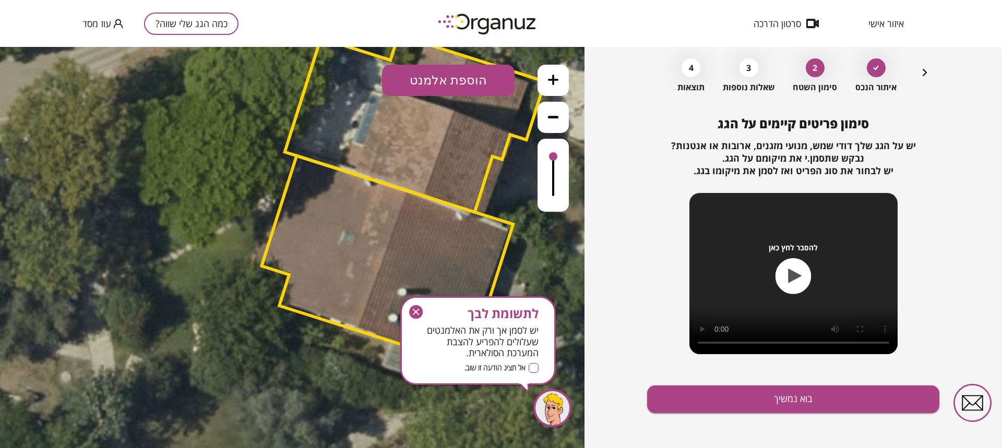
click at [417, 310] on icon "button" at bounding box center [416, 312] width 14 height 14
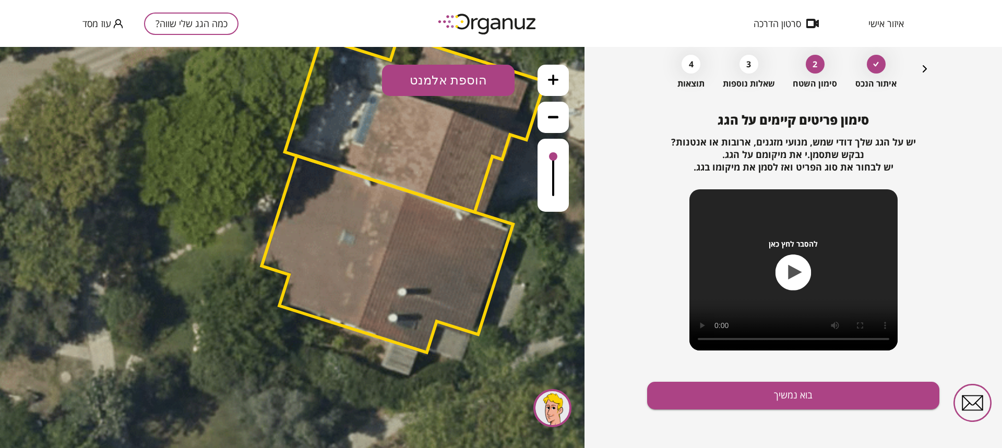
scroll to position [48, 0]
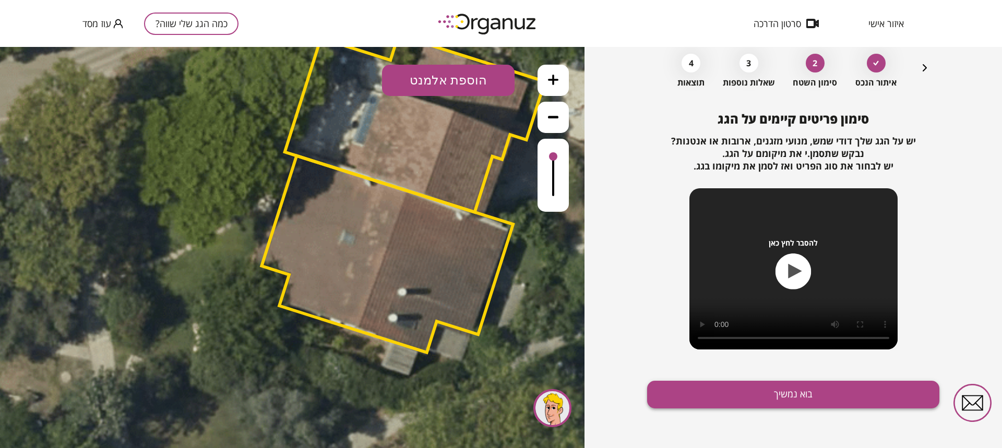
click at [797, 394] on button "בוא נמשיך" at bounding box center [793, 395] width 292 height 28
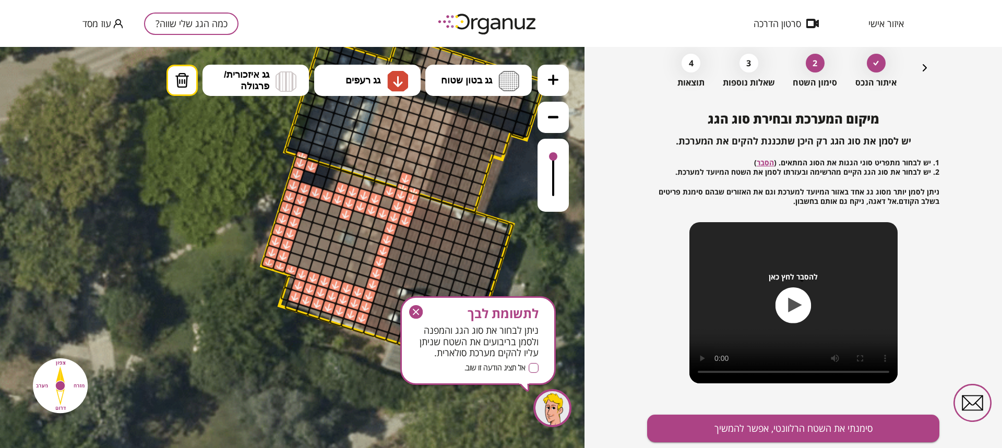
click at [360, 281] on div at bounding box center [361, 281] width 16 height 16
click at [353, 278] on div at bounding box center [350, 277] width 16 height 16
click at [417, 311] on icon "button" at bounding box center [416, 312] width 6 height 6
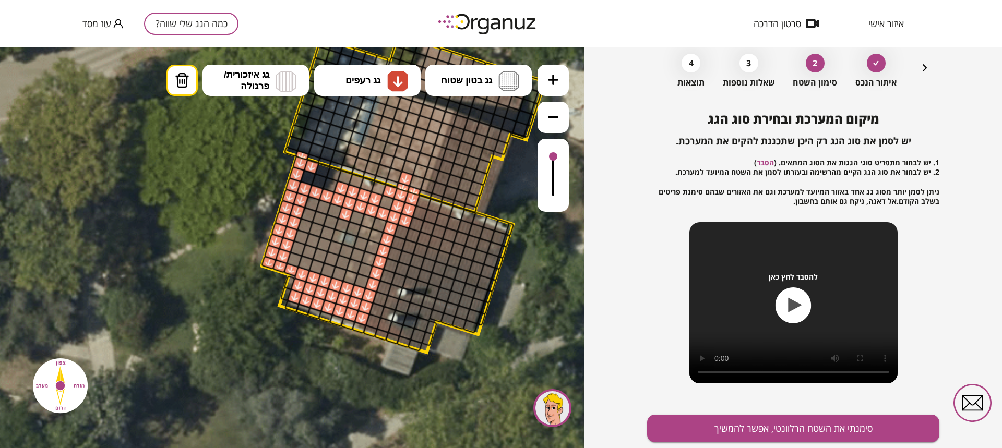
click at [374, 248] on div at bounding box center [372, 248] width 16 height 16
click at [362, 245] on div at bounding box center [361, 244] width 16 height 16
click at [877, 66] on div at bounding box center [876, 63] width 19 height 19
click at [924, 67] on icon "button" at bounding box center [925, 67] width 4 height 7
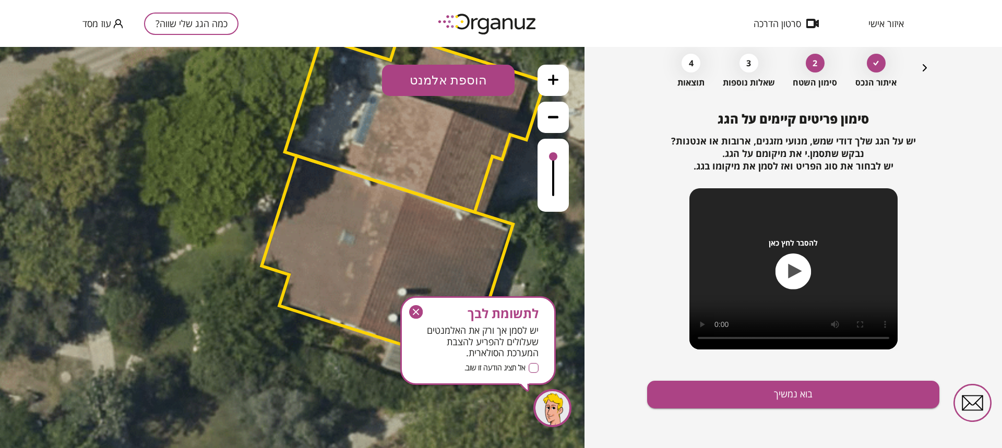
click at [926, 68] on icon "button" at bounding box center [925, 67] width 4 height 7
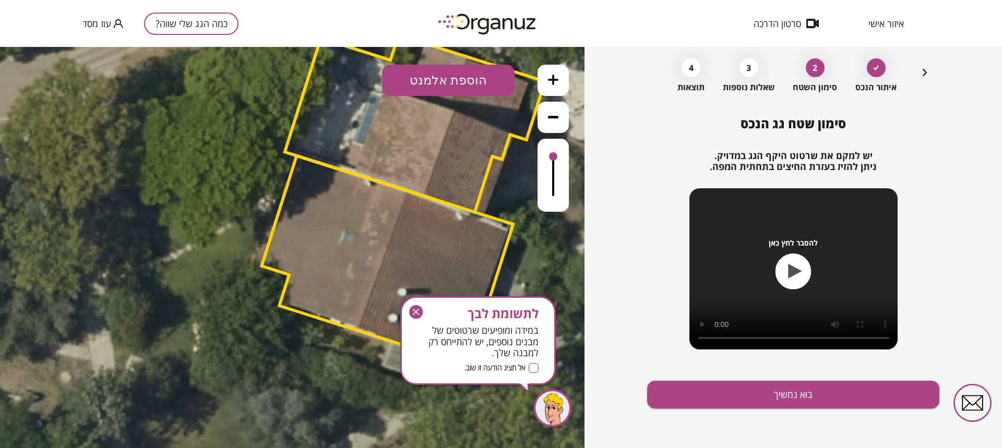
scroll to position [43, 0]
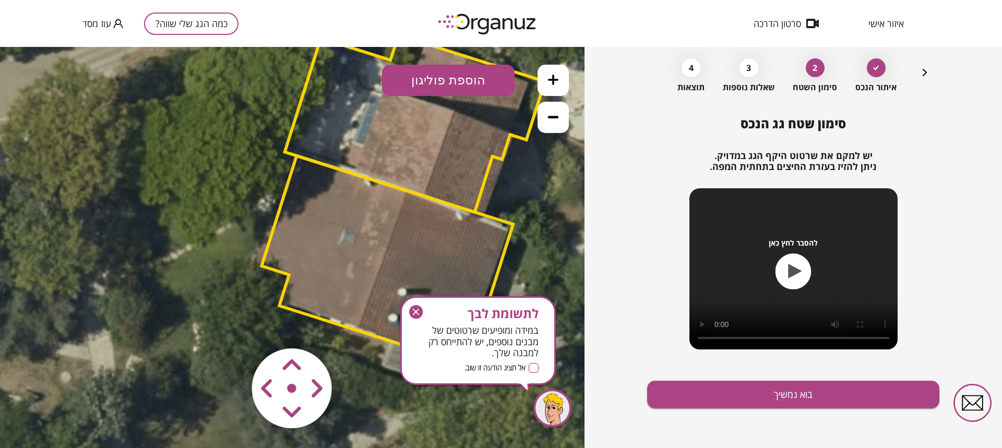
click at [924, 74] on icon "button" at bounding box center [925, 72] width 4 height 7
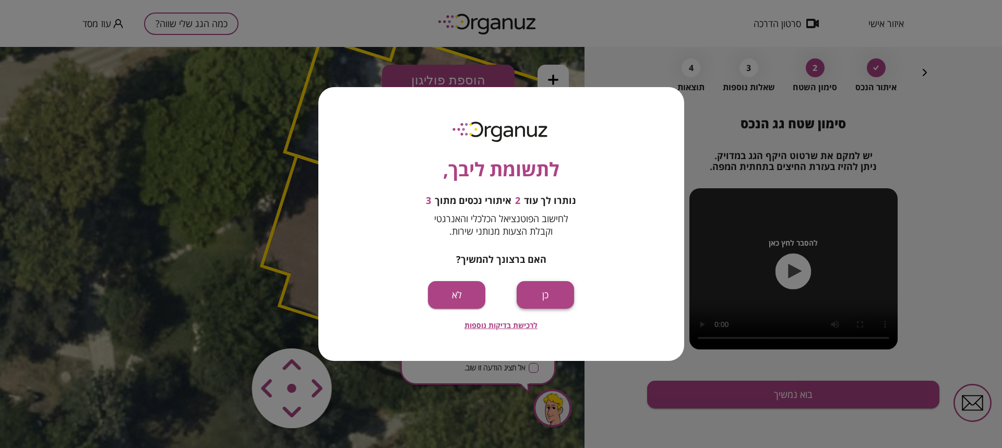
click at [548, 298] on button "כן" at bounding box center [545, 295] width 57 height 28
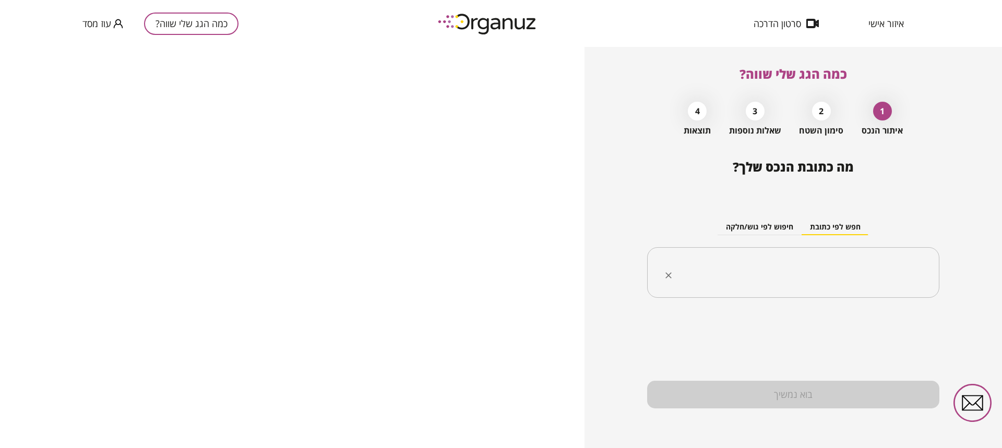
click at [834, 262] on input "text" at bounding box center [797, 273] width 259 height 26
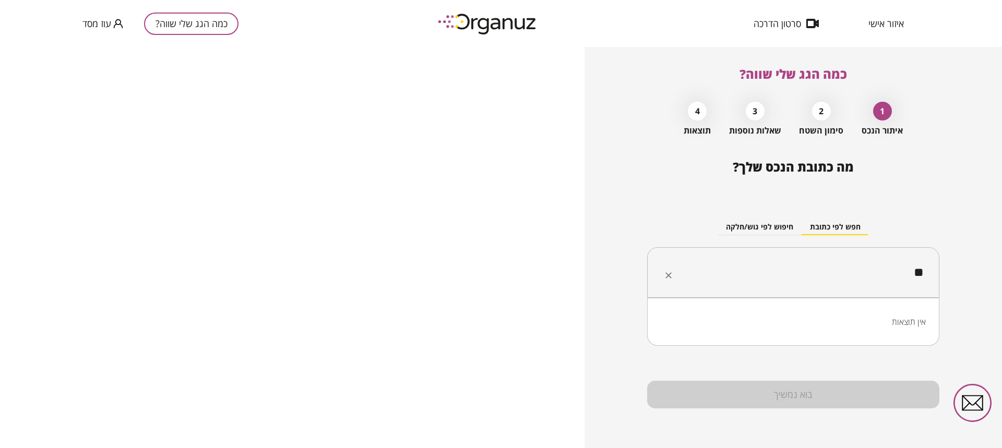
type input "*"
click at [910, 331] on li "אייל" at bounding box center [793, 325] width 265 height 19
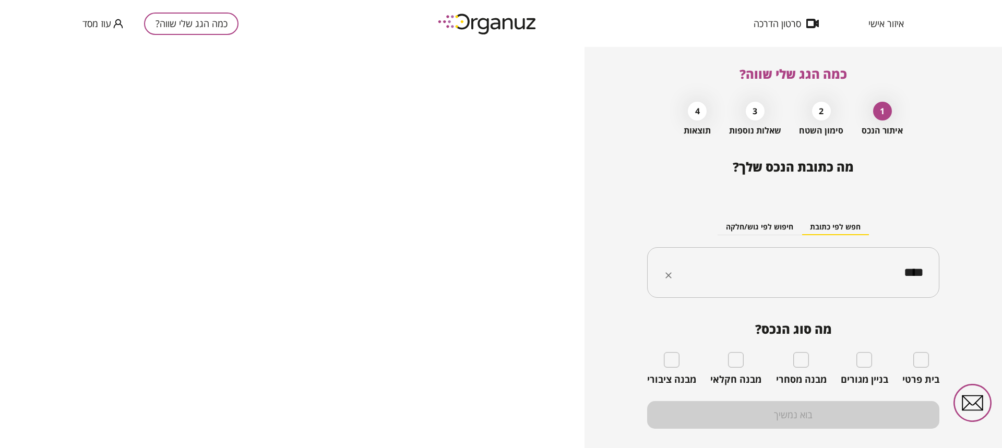
type input "****"
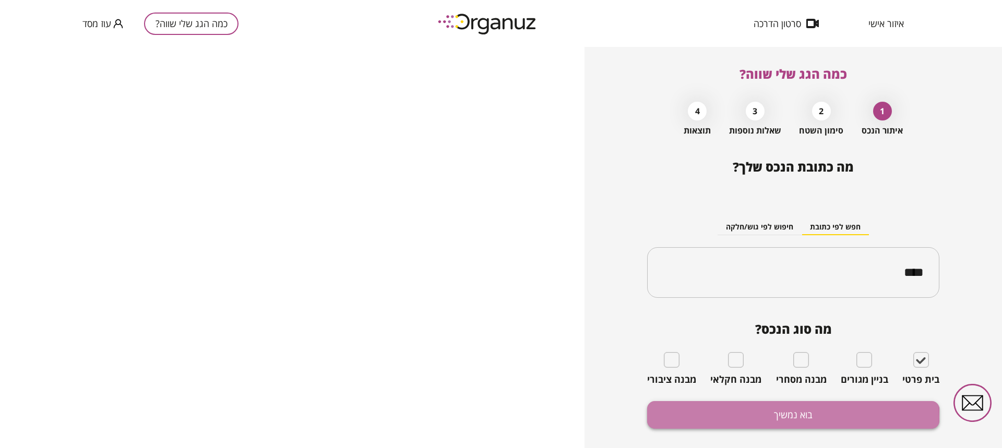
click at [786, 418] on button "בוא נמשיך" at bounding box center [793, 415] width 292 height 28
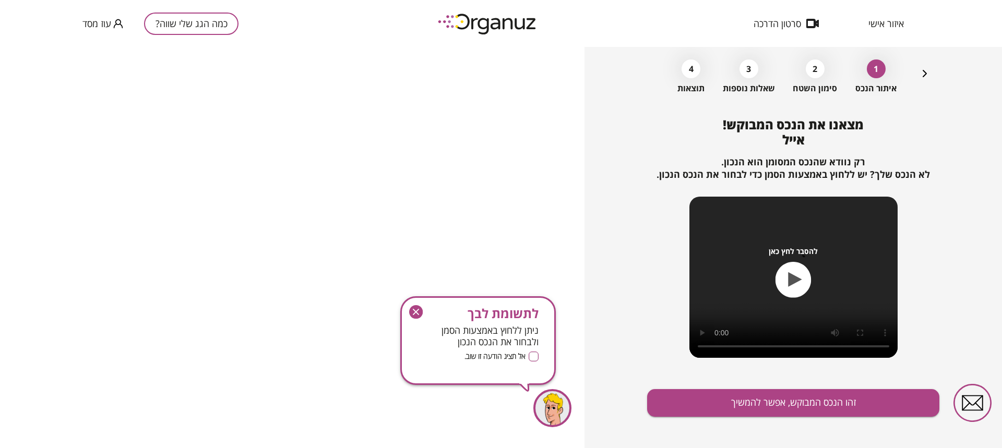
scroll to position [51, 0]
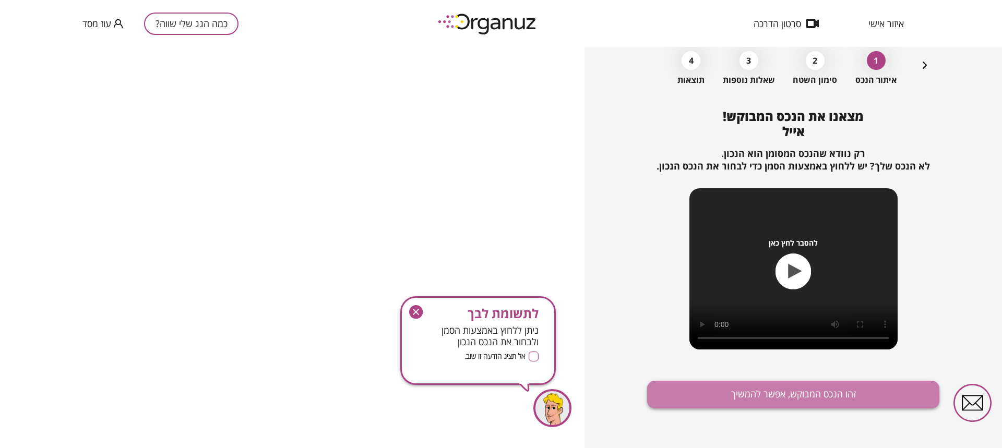
click at [766, 392] on button "זהו הנכס המבוקש, אפשר להמשיך" at bounding box center [793, 395] width 292 height 28
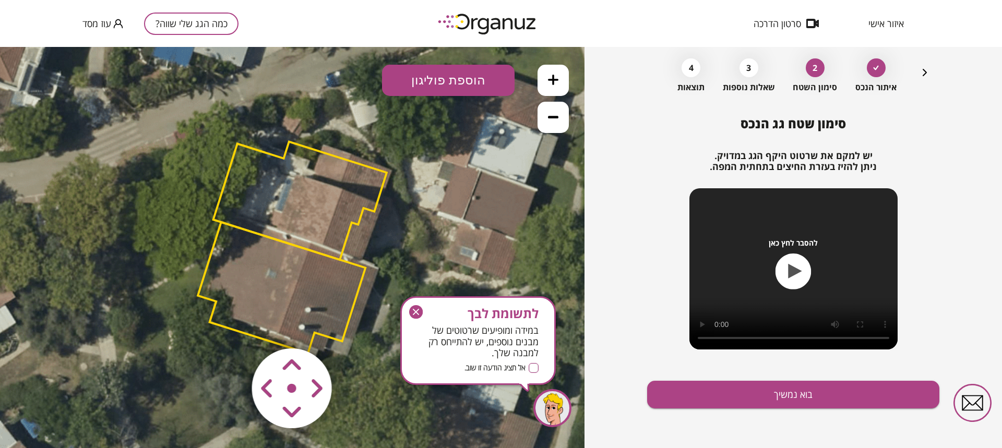
click at [325, 152] on icon at bounding box center [289, 245] width 658 height 658
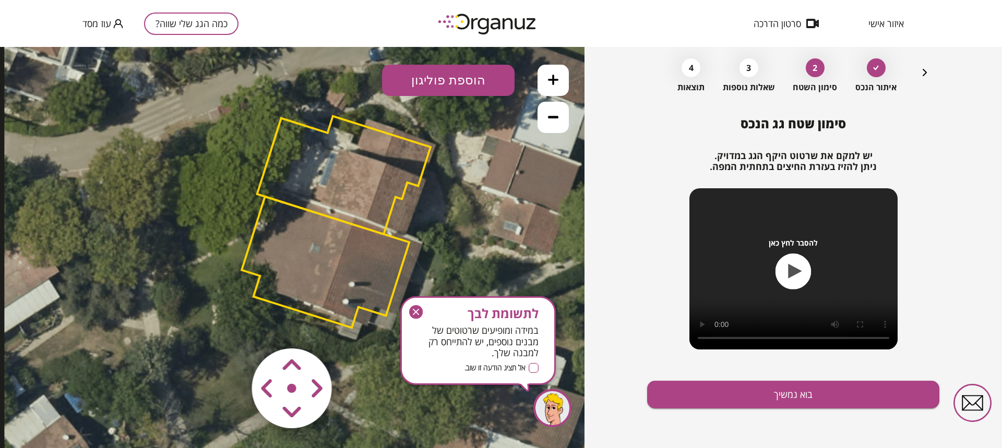
drag, startPoint x: 325, startPoint y: 152, endPoint x: 369, endPoint y: 126, distance: 50.8
click at [369, 126] on icon at bounding box center [333, 220] width 658 height 658
click at [255, 295] on polygon at bounding box center [326, 262] width 168 height 131
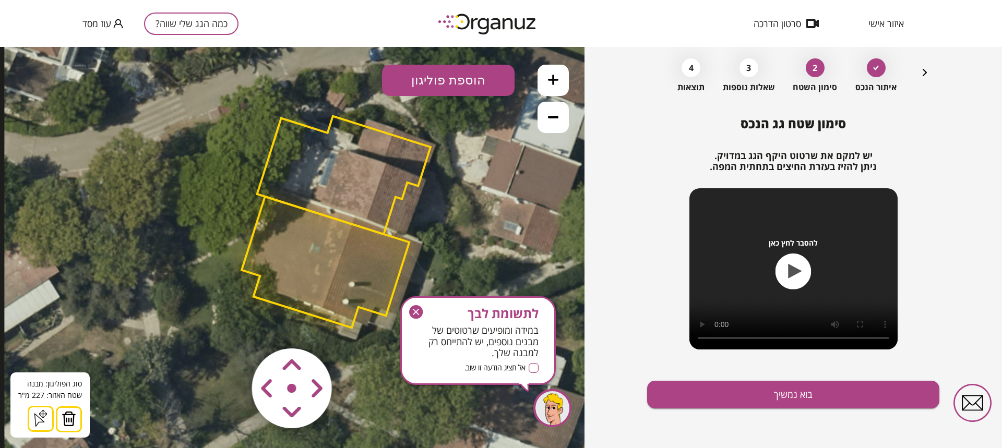
click at [66, 419] on img at bounding box center [69, 419] width 15 height 16
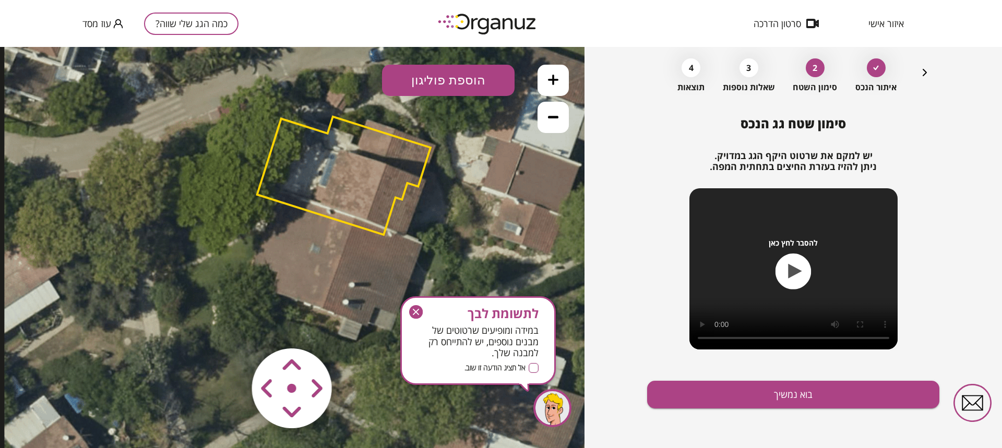
click at [276, 199] on polygon at bounding box center [343, 176] width 173 height 118
click at [293, 206] on polygon at bounding box center [343, 176] width 173 height 118
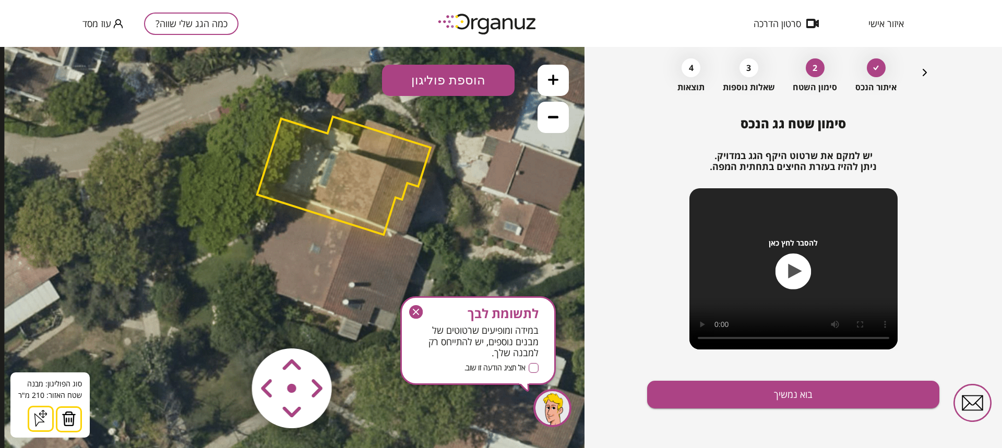
click at [69, 418] on img at bounding box center [69, 419] width 15 height 16
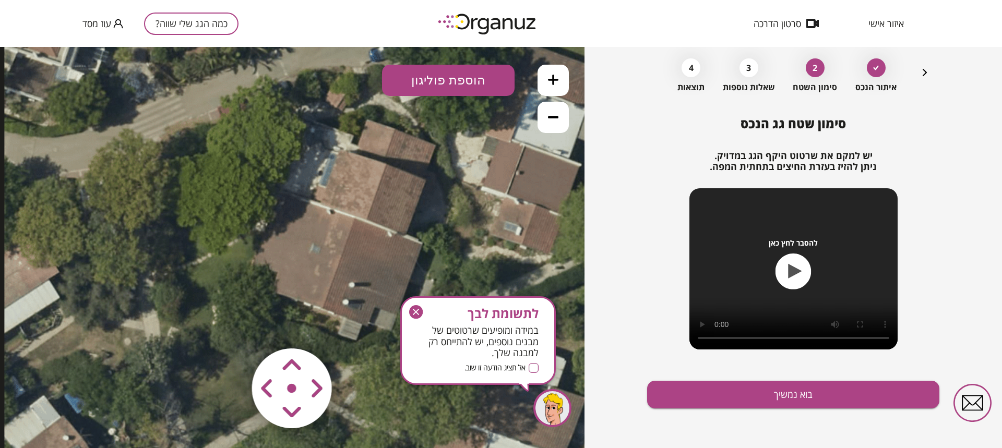
click at [459, 83] on button "הוספת פוליגון" at bounding box center [448, 80] width 133 height 31
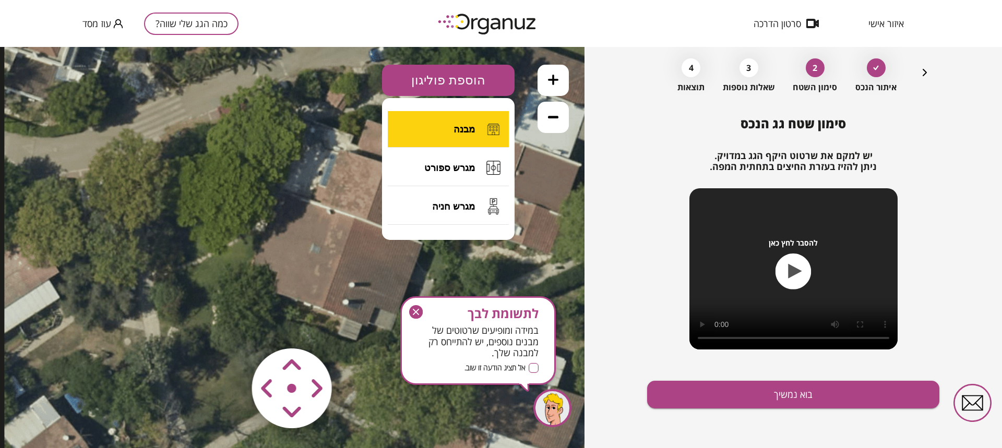
click at [465, 131] on span "מבנה" at bounding box center [464, 129] width 21 height 11
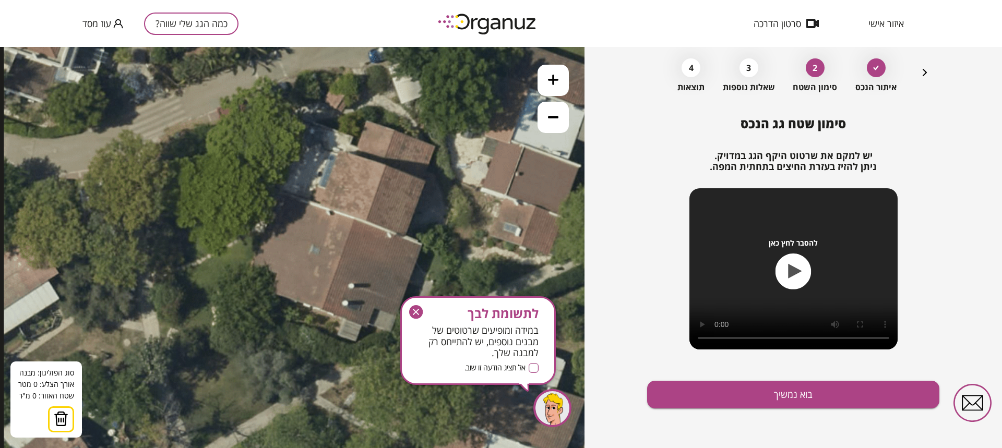
drag, startPoint x: 283, startPoint y: 194, endPoint x: 266, endPoint y: 216, distance: 28.3
click at [277, 206] on icon at bounding box center [333, 221] width 658 height 658
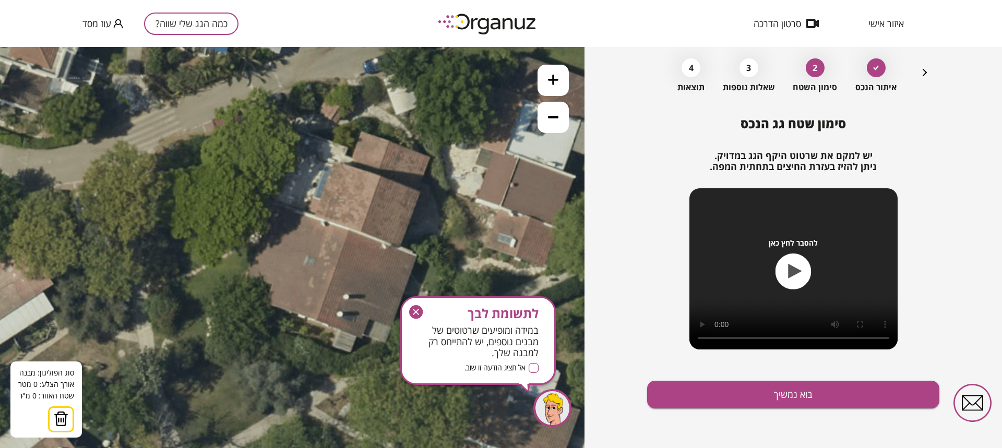
click at [281, 209] on icon at bounding box center [327, 232] width 658 height 658
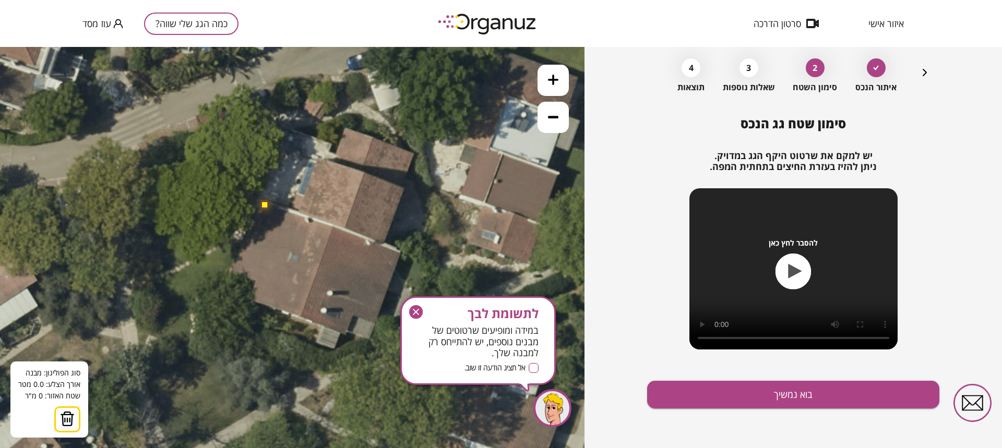
drag, startPoint x: 282, startPoint y: 207, endPoint x: 266, endPoint y: 204, distance: 16.6
click at [266, 204] on button at bounding box center [264, 204] width 7 height 7
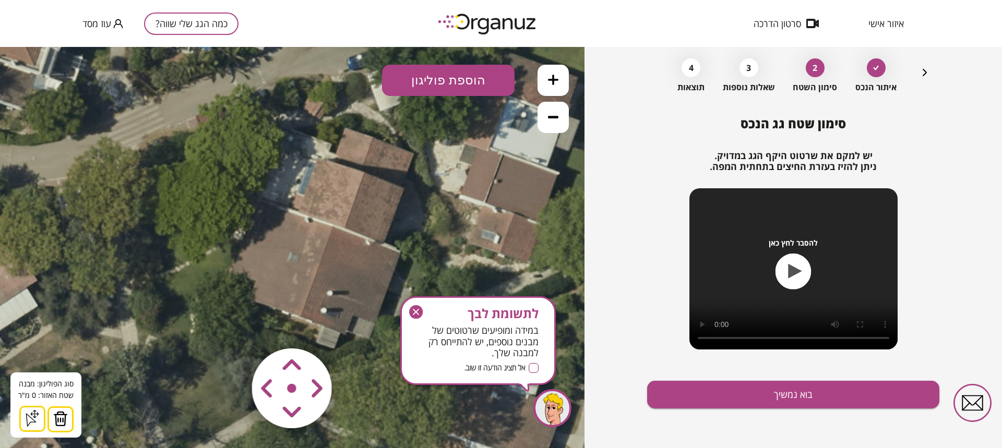
click at [231, 273] on icon at bounding box center [311, 229] width 658 height 658
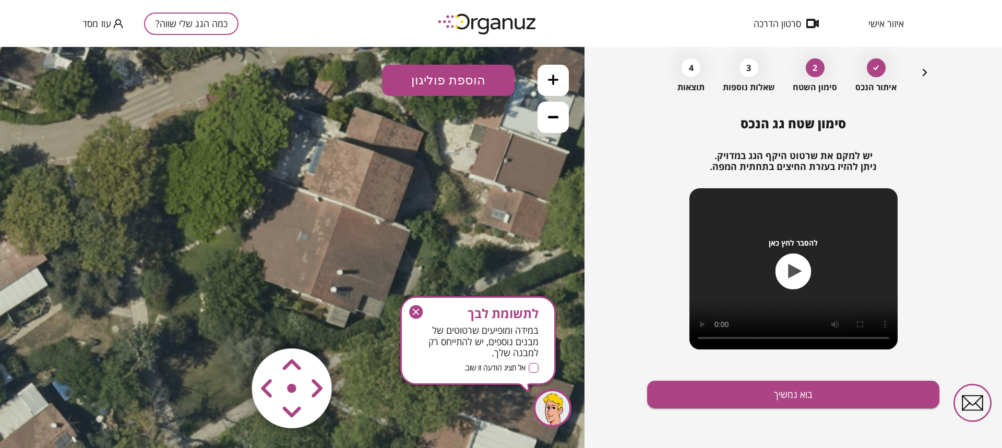
drag, startPoint x: 231, startPoint y: 273, endPoint x: 241, endPoint y: 252, distance: 23.1
click at [241, 252] on icon at bounding box center [321, 208] width 658 height 658
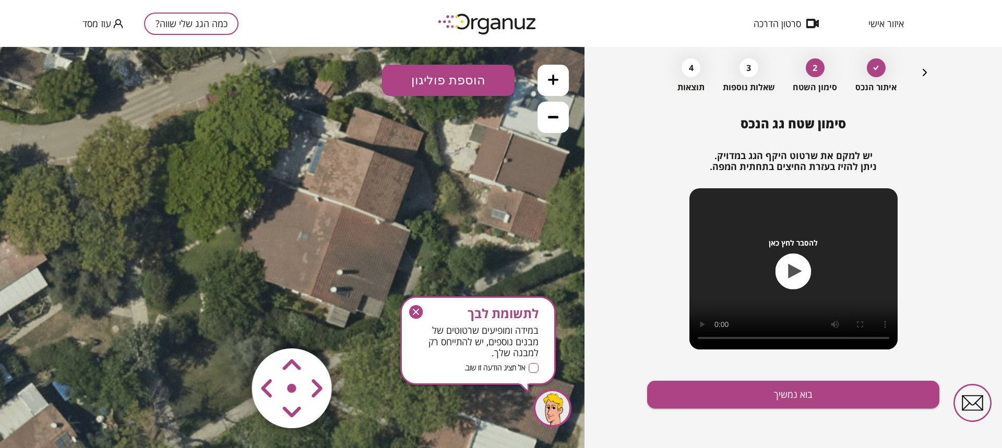
click at [467, 82] on button "הוספת פוליגון" at bounding box center [448, 80] width 133 height 31
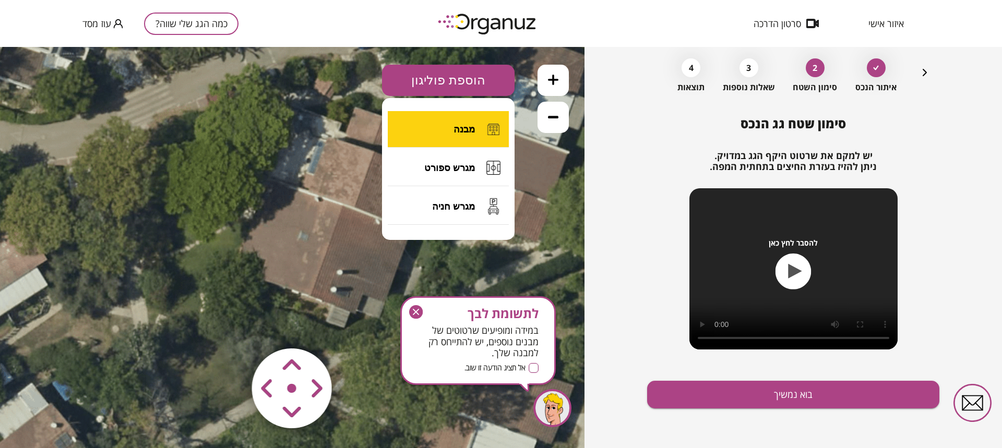
click at [469, 127] on span "מבנה" at bounding box center [464, 129] width 21 height 11
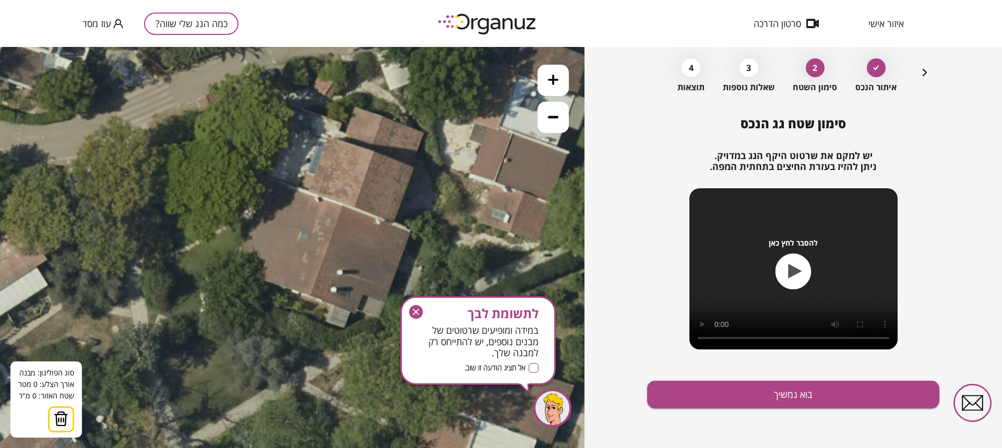
click at [267, 259] on icon at bounding box center [321, 208] width 658 height 658
click at [261, 279] on icon at bounding box center [321, 208] width 658 height 658
click at [312, 296] on polygon at bounding box center [286, 277] width 51 height 37
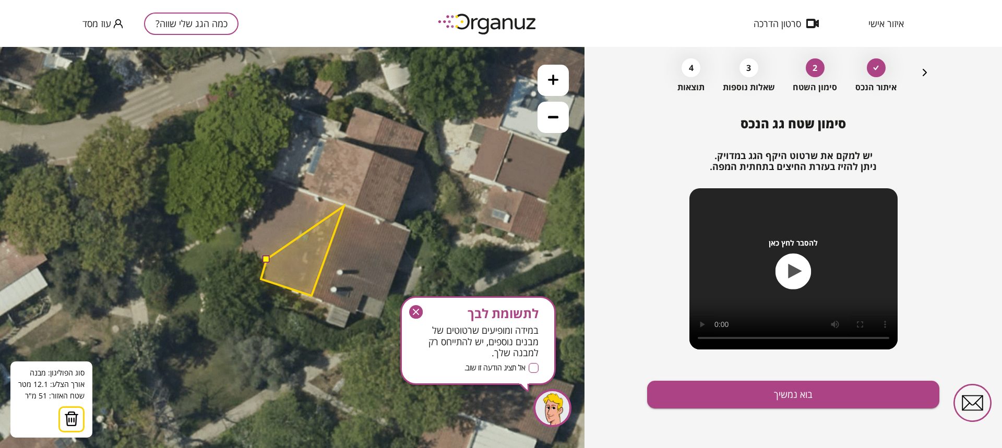
click at [344, 206] on polygon at bounding box center [302, 251] width 83 height 90
click at [267, 179] on polygon at bounding box center [302, 237] width 83 height 117
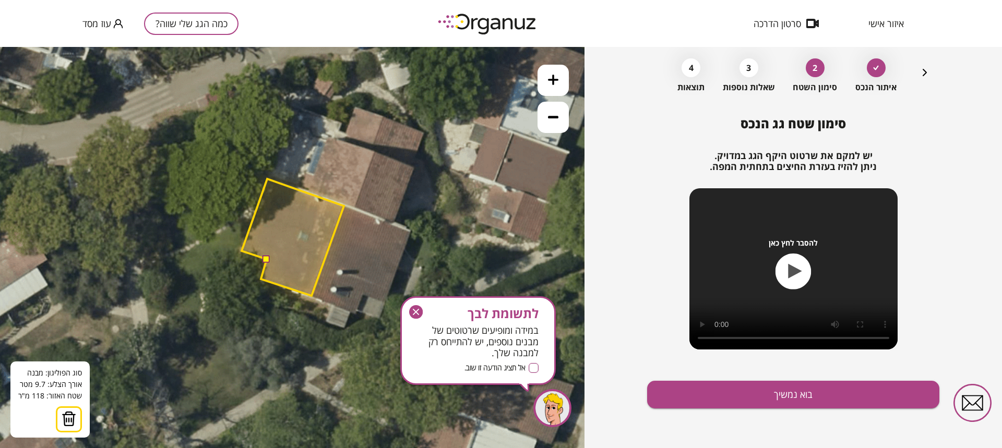
click at [242, 251] on polygon at bounding box center [293, 237] width 102 height 117
click at [242, 252] on polygon at bounding box center [293, 238] width 102 height 117
click at [266, 260] on button at bounding box center [266, 259] width 7 height 7
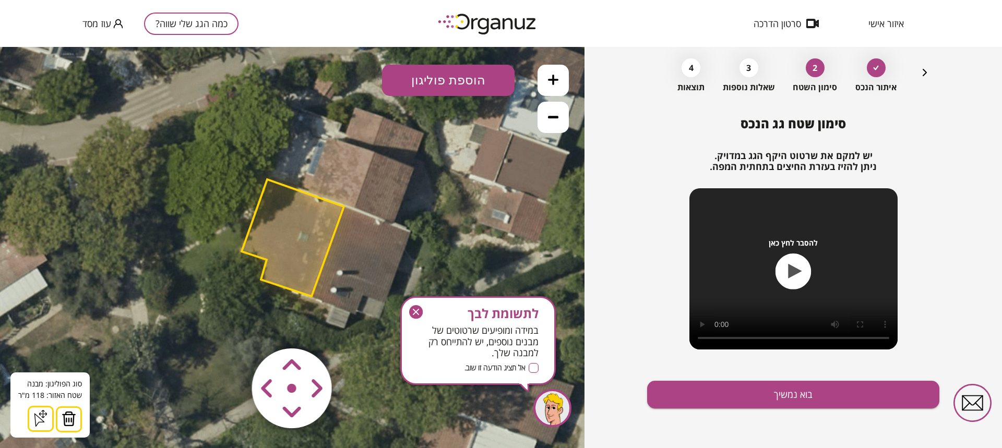
click at [454, 79] on button "הוספת פוליגון" at bounding box center [448, 80] width 133 height 31
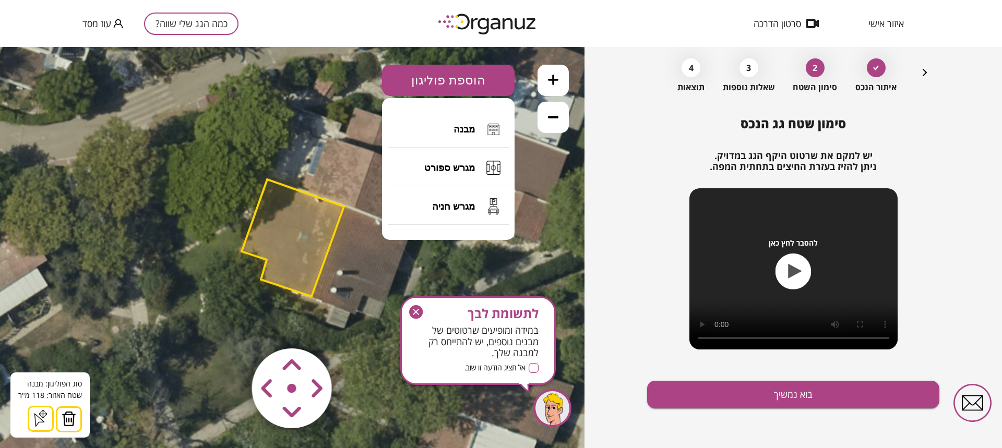
click at [454, 79] on button "הוספת פוליגון" at bounding box center [448, 80] width 133 height 31
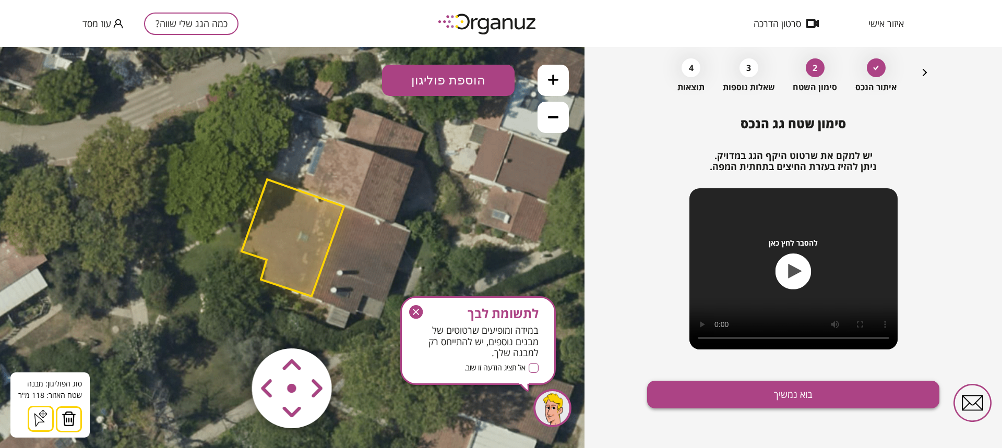
click at [796, 394] on button "בוא נמשיך" at bounding box center [793, 395] width 292 height 28
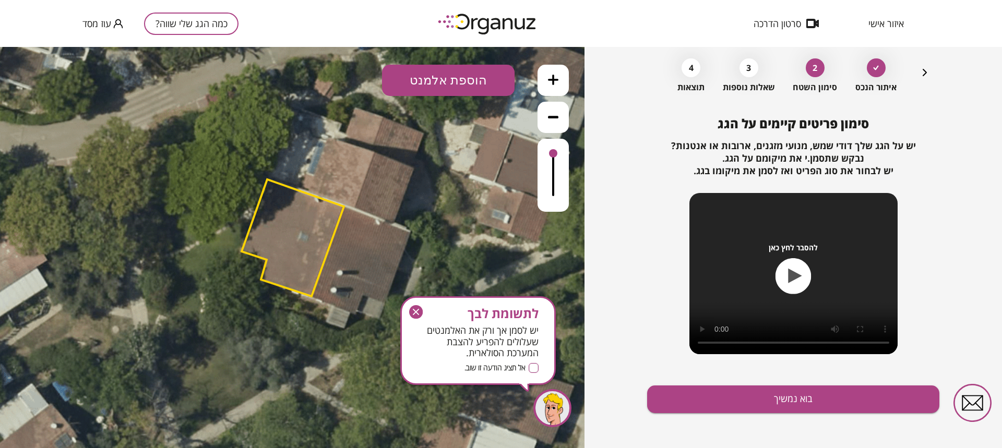
click at [309, 236] on polygon at bounding box center [293, 238] width 102 height 117
click at [300, 231] on polygon at bounding box center [293, 238] width 102 height 117
click at [456, 82] on button "הוספת אלמנט" at bounding box center [448, 80] width 133 height 31
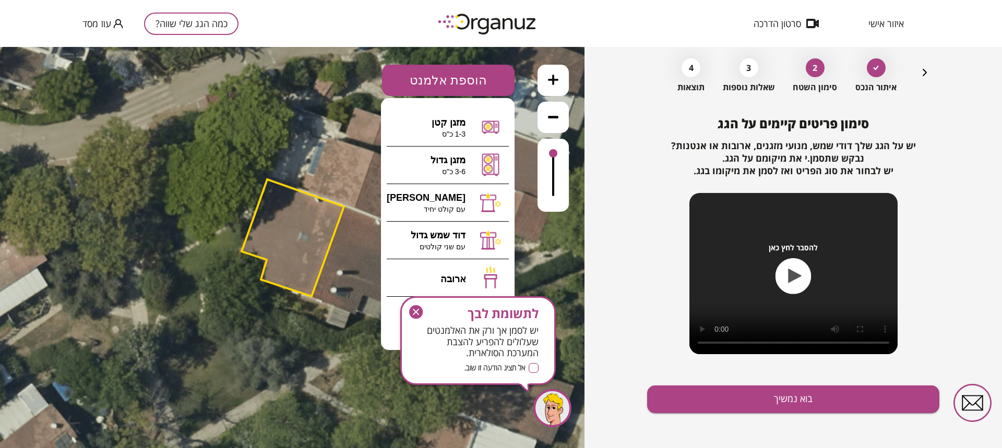
drag, startPoint x: 445, startPoint y: 304, endPoint x: 467, endPoint y: 312, distance: 23.1
click at [467, 312] on div "לתשומת לבך יש לסמן אך ורק את האלמנטים שעלולים להפריע להצבת המערכת הסולארית. אל …" at bounding box center [478, 341] width 156 height 89
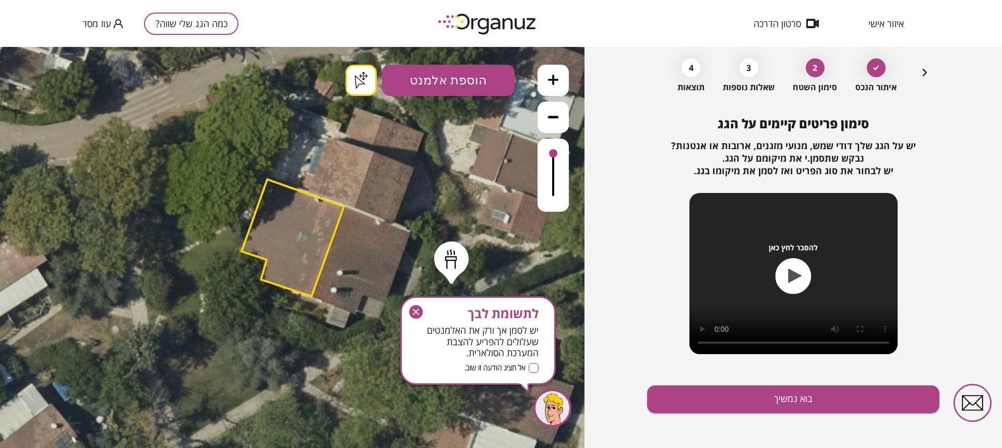
click at [452, 280] on div ".st0 { fill: #FFFFFF; } .st0 { fill: #FFFFFF; }" at bounding box center [292, 247] width 585 height 401
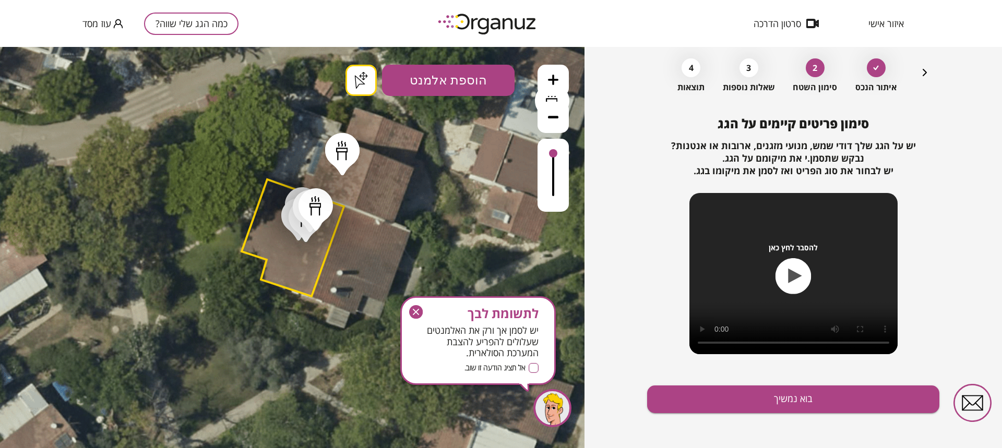
click at [875, 67] on icon at bounding box center [876, 67] width 6 height 5
click at [815, 66] on div "2" at bounding box center [815, 67] width 19 height 19
click at [362, 84] on div ".st0 { fill: #FFFFFF; } .st0 { fill: #FFFFFF; }" at bounding box center [292, 247] width 585 height 401
click at [342, 149] on div at bounding box center [342, 151] width 12 height 20
click at [367, 76] on icon at bounding box center [361, 80] width 14 height 15
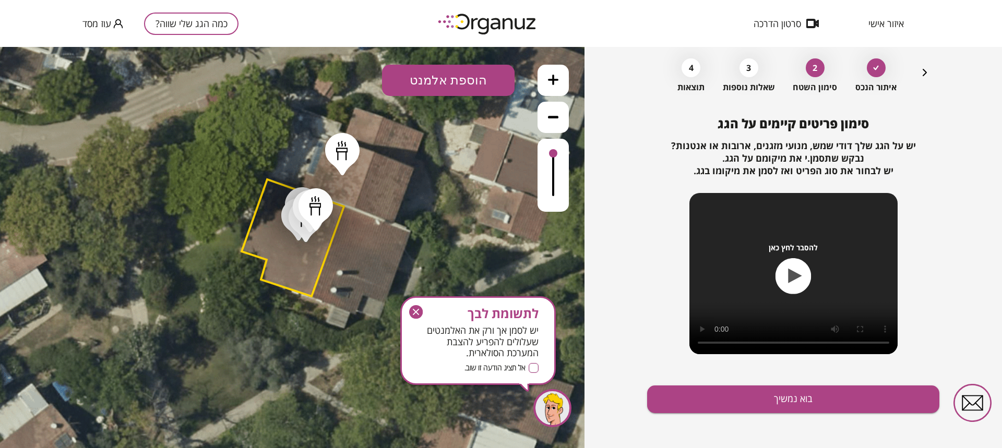
click at [314, 198] on div at bounding box center [316, 206] width 12 height 20
click at [361, 83] on icon at bounding box center [361, 81] width 6 height 5
click at [311, 206] on div at bounding box center [310, 208] width 12 height 20
drag, startPoint x: 358, startPoint y: 72, endPoint x: 366, endPoint y: 110, distance: 39.0
click at [359, 73] on button at bounding box center [361, 80] width 31 height 31
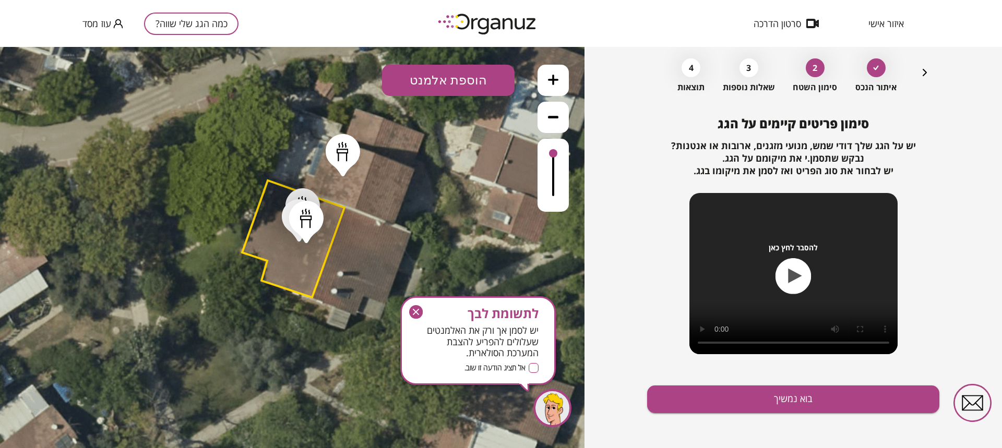
click at [312, 216] on div at bounding box center [306, 219] width 12 height 20
drag, startPoint x: 366, startPoint y: 79, endPoint x: 346, endPoint y: 143, distance: 67.2
click at [366, 79] on icon at bounding box center [361, 80] width 14 height 15
click at [296, 215] on div at bounding box center [299, 218] width 12 height 20
click at [361, 81] on icon at bounding box center [361, 81] width 6 height 5
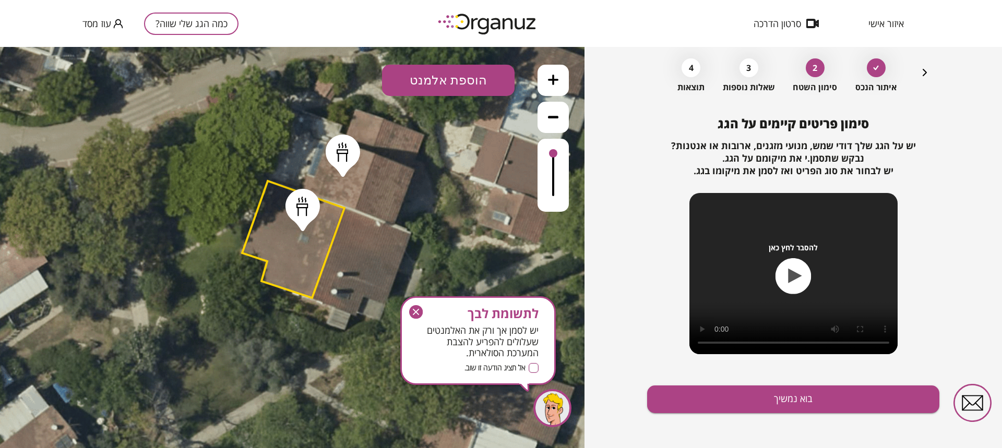
drag, startPoint x: 304, startPoint y: 207, endPoint x: 325, endPoint y: 169, distance: 43.5
click at [305, 207] on div at bounding box center [303, 207] width 12 height 20
drag, startPoint x: 363, startPoint y: 79, endPoint x: 364, endPoint y: 86, distance: 7.5
click at [363, 82] on icon at bounding box center [361, 80] width 16 height 15
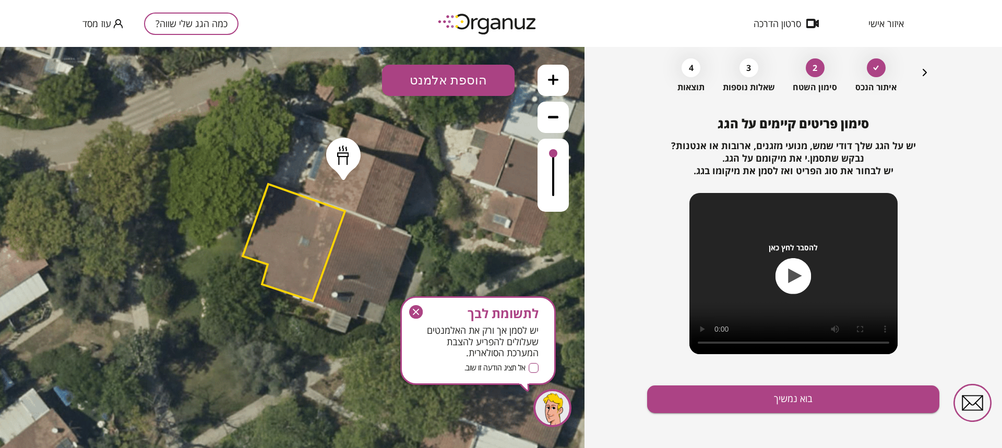
click at [348, 160] on div at bounding box center [343, 156] width 12 height 20
click at [360, 81] on icon at bounding box center [361, 80] width 16 height 15
click at [432, 82] on button "הוספת אלמנט" at bounding box center [448, 80] width 133 height 31
click at [309, 239] on polygon at bounding box center [294, 242] width 102 height 117
click at [302, 236] on polygon at bounding box center [294, 242] width 102 height 117
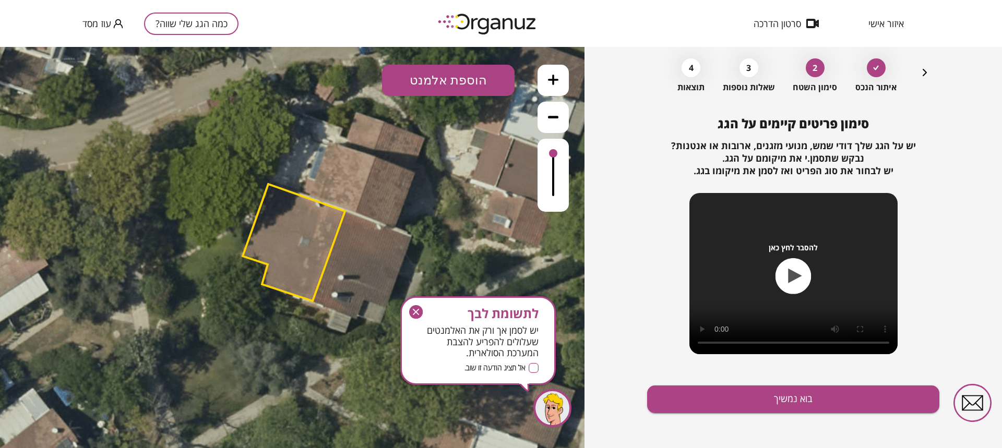
click at [142, 307] on icon at bounding box center [322, 213] width 658 height 658
click at [416, 314] on g "button" at bounding box center [416, 312] width 14 height 14
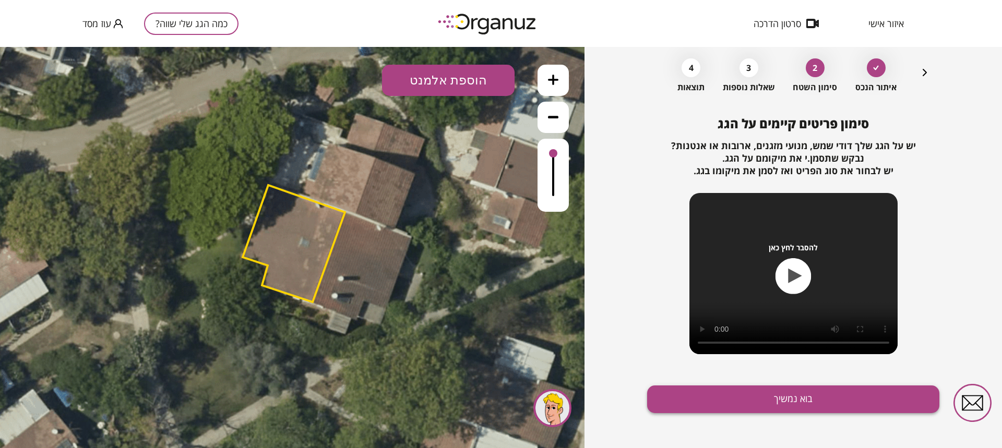
click at [796, 402] on button "בוא נמשיך" at bounding box center [793, 400] width 292 height 28
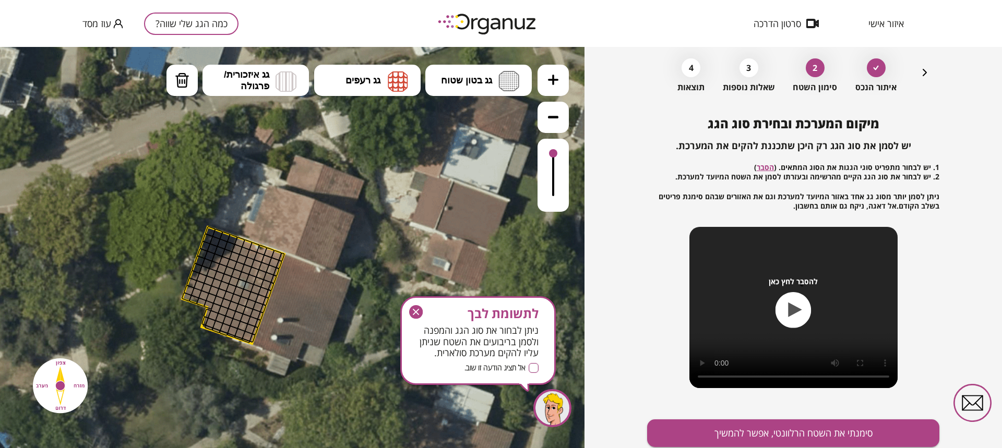
drag, startPoint x: 61, startPoint y: 384, endPoint x: 0, endPoint y: 426, distance: 73.6
click at [0, 426] on div ".st0 { fill: #FFFFFF; } א" at bounding box center [292, 247] width 585 height 401
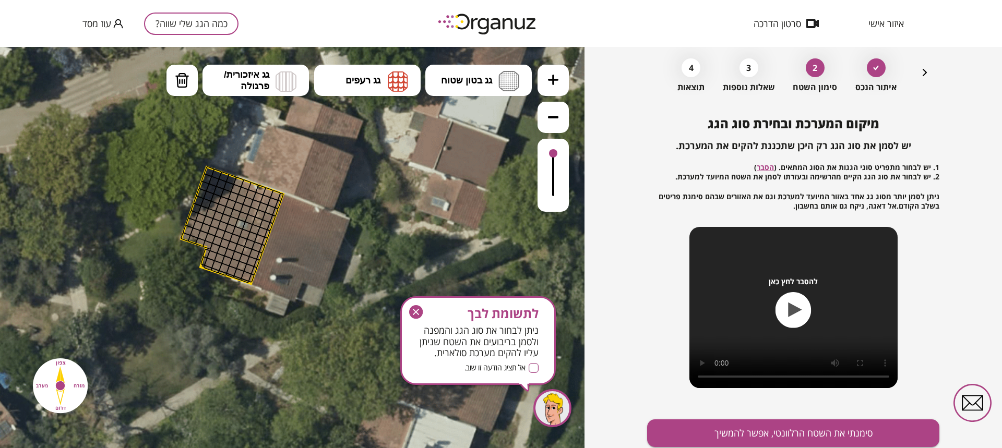
drag, startPoint x: 219, startPoint y: 390, endPoint x: 218, endPoint y: 330, distance: 60.0
click at [218, 330] on icon at bounding box center [261, 196] width 658 height 658
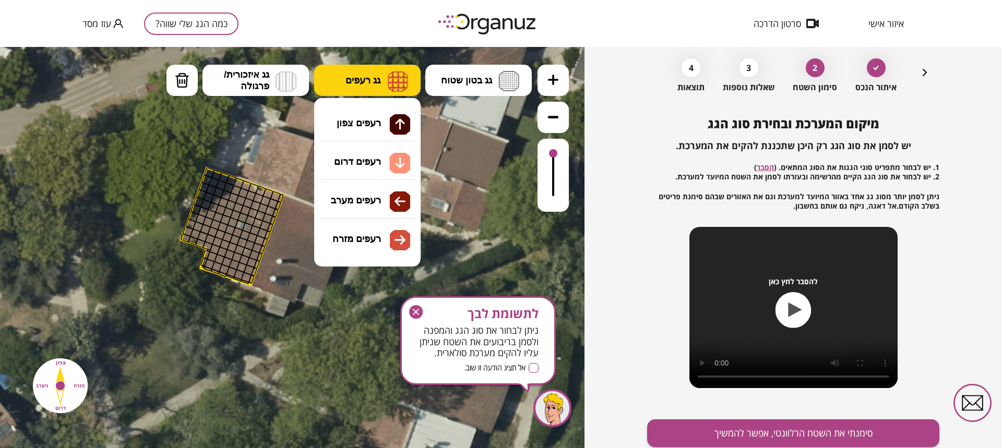
click at [381, 81] on button "גג רעפים" at bounding box center [367, 80] width 106 height 31
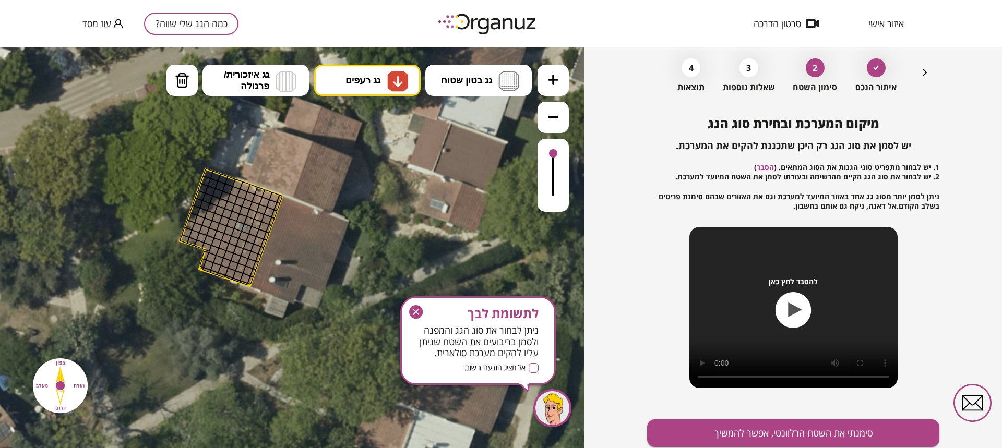
click at [359, 162] on div ".st0 { fill: #FFFFFF; } א" at bounding box center [292, 247] width 585 height 401
click at [64, 362] on img at bounding box center [60, 386] width 68 height 68
click at [77, 387] on img at bounding box center [60, 386] width 68 height 68
click at [793, 438] on button "סימנתי את השטח הרלוונטי, אפשר להמשיך" at bounding box center [793, 434] width 292 height 28
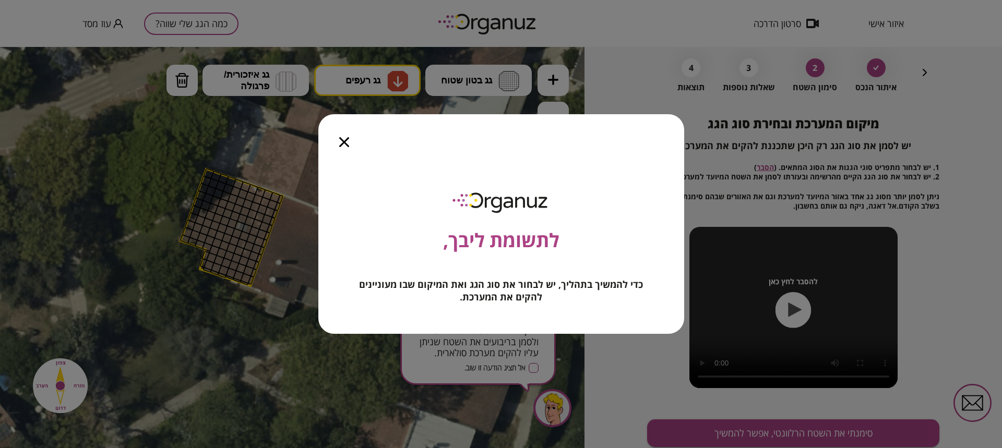
click at [345, 144] on icon "button" at bounding box center [344, 142] width 10 height 10
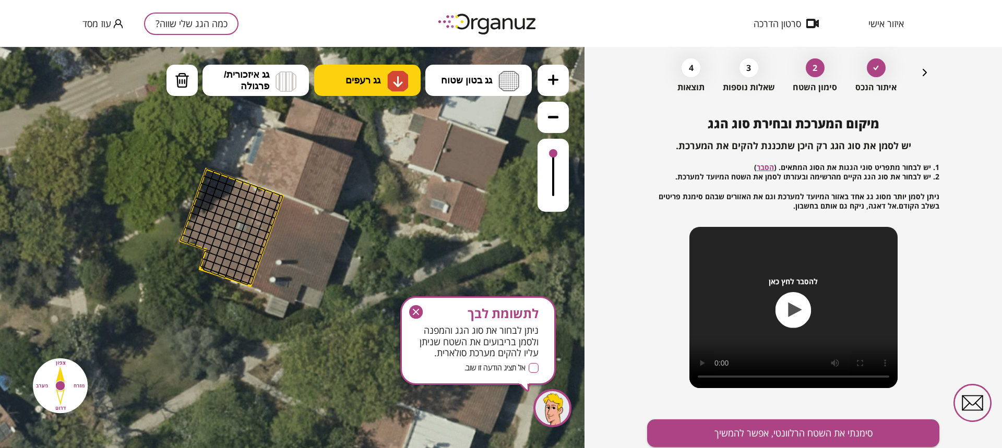
click at [346, 78] on span "גג רעפים" at bounding box center [363, 80] width 35 height 11
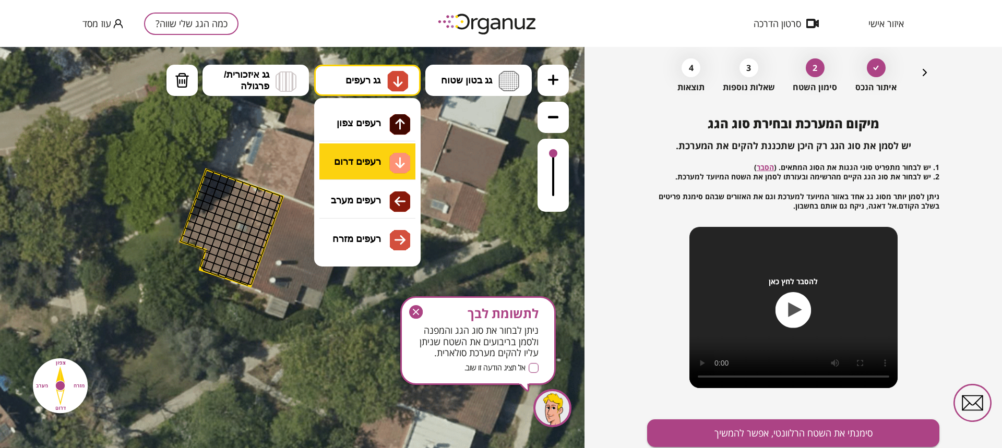
click at [358, 160] on div ".st0 { fill: #FFFFFF; } א" at bounding box center [292, 247] width 585 height 401
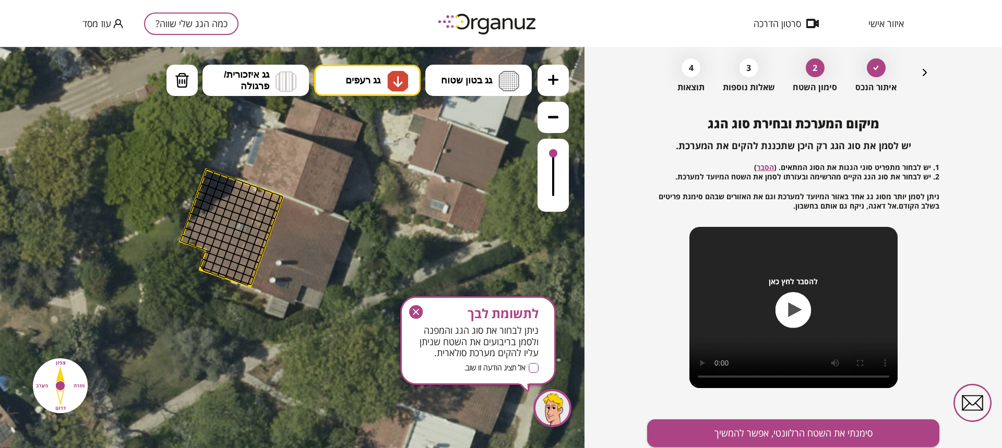
click at [201, 269] on polygon at bounding box center [232, 228] width 102 height 117
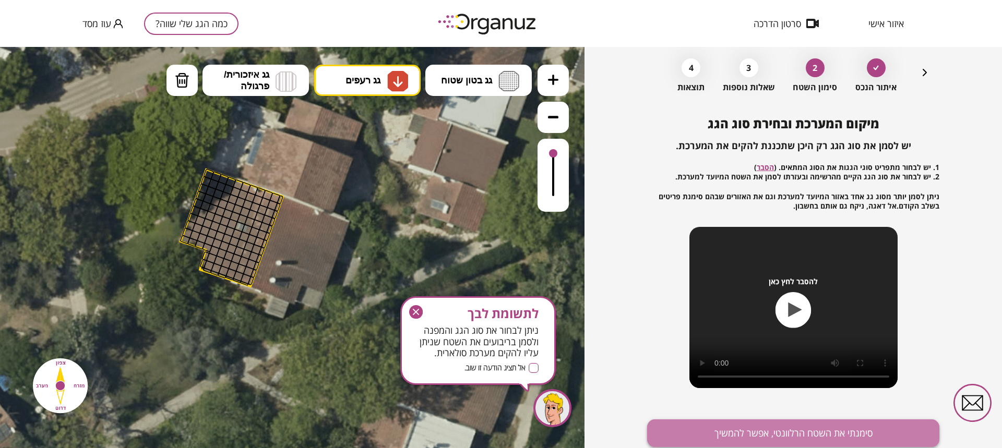
click at [802, 436] on button "סימנתי את השטח הרלוונטי, אפשר להמשיך" at bounding box center [793, 434] width 292 height 28
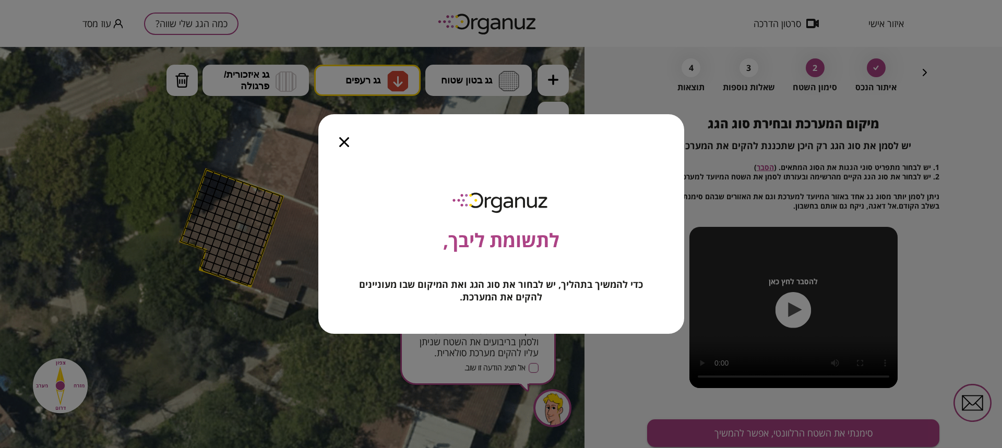
click at [343, 144] on icon "button" at bounding box center [344, 142] width 10 height 10
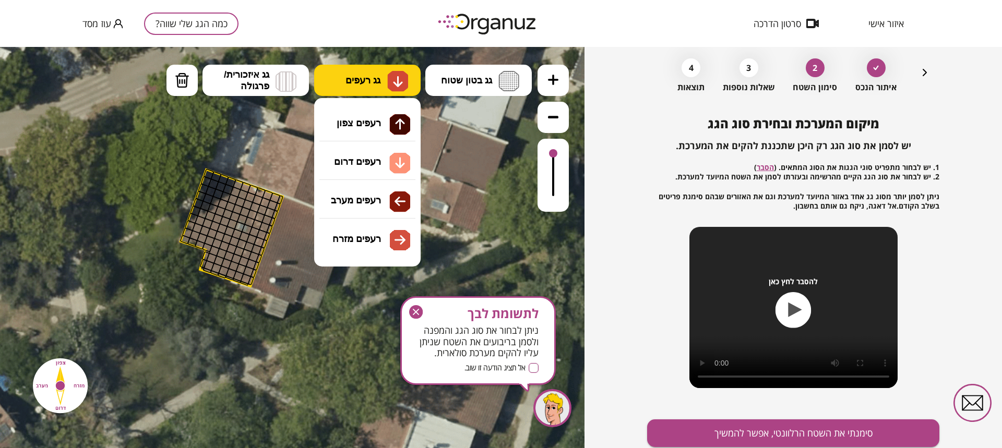
click at [371, 81] on span "גג רעפים" at bounding box center [363, 80] width 35 height 11
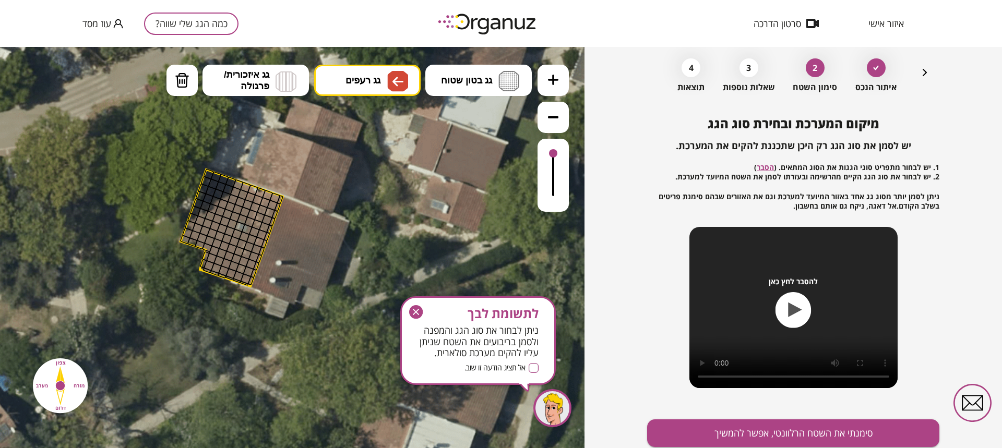
click at [360, 206] on div ".st0 { fill: #FFFFFF; } א" at bounding box center [292, 247] width 585 height 401
click at [837, 434] on button "סימנתי את השטח הרלוונטי, אפשר להמשיך" at bounding box center [793, 434] width 292 height 28
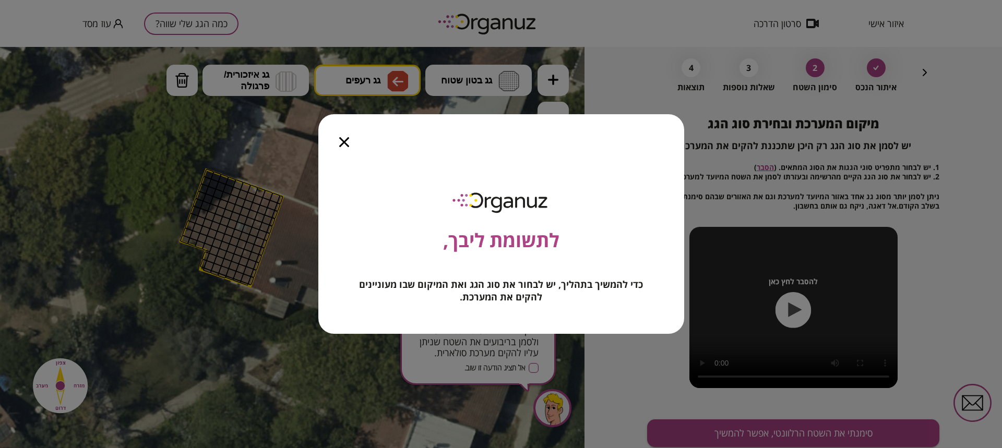
click at [344, 143] on icon "button" at bounding box center [344, 142] width 10 height 10
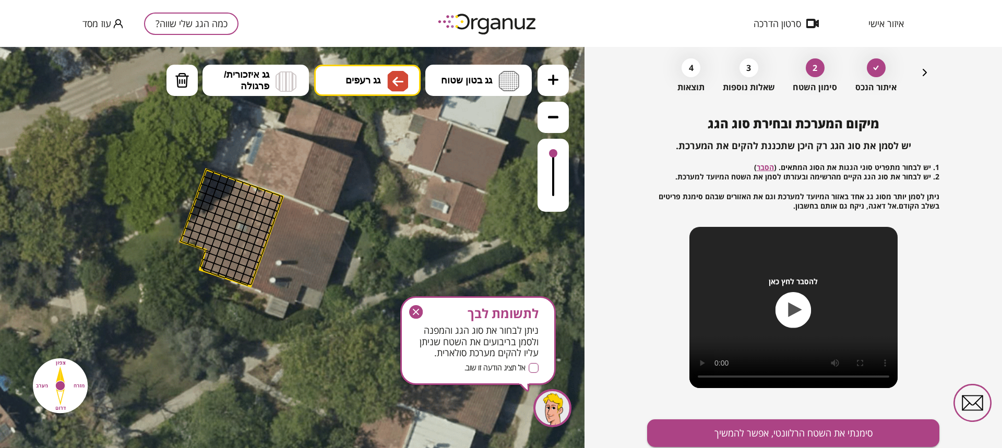
click at [793, 311] on icon "button" at bounding box center [796, 310] width 14 height 15
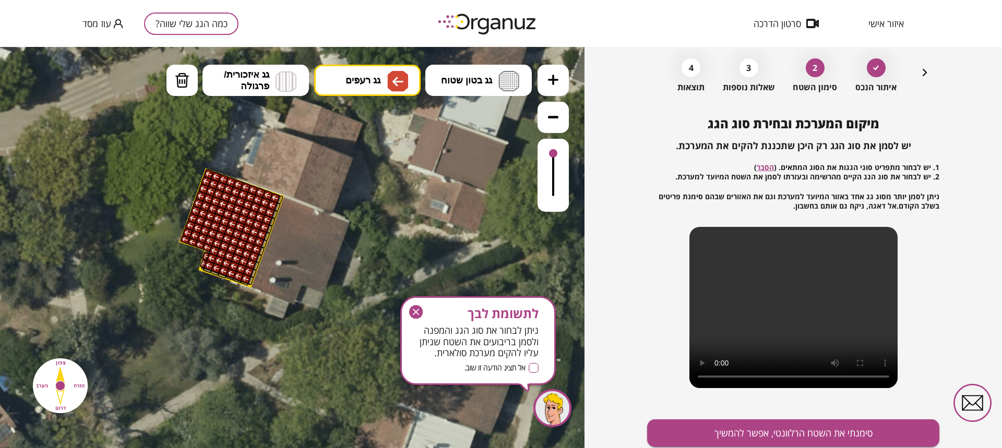
drag, startPoint x: 277, startPoint y: 197, endPoint x: 220, endPoint y: 176, distance: 60.4
click at [815, 434] on button "סימנתי את השטח הרלוונטי, אפשר להמשיך" at bounding box center [793, 434] width 292 height 28
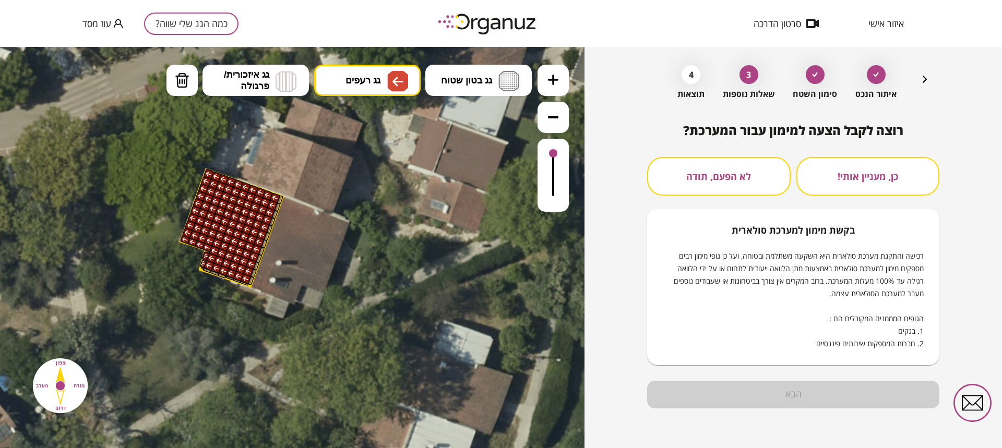
scroll to position [37, 0]
click at [721, 177] on button "לא הפעם, תודה" at bounding box center [719, 176] width 144 height 39
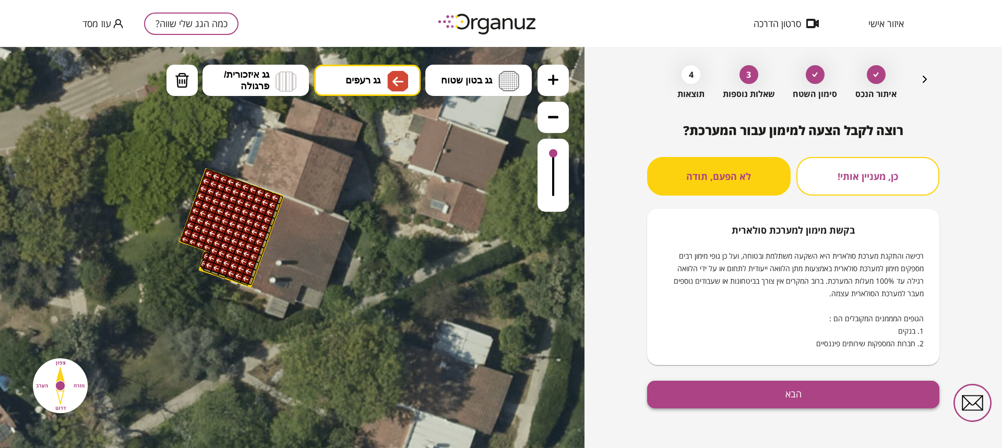
click at [795, 396] on button "הבא" at bounding box center [793, 395] width 292 height 28
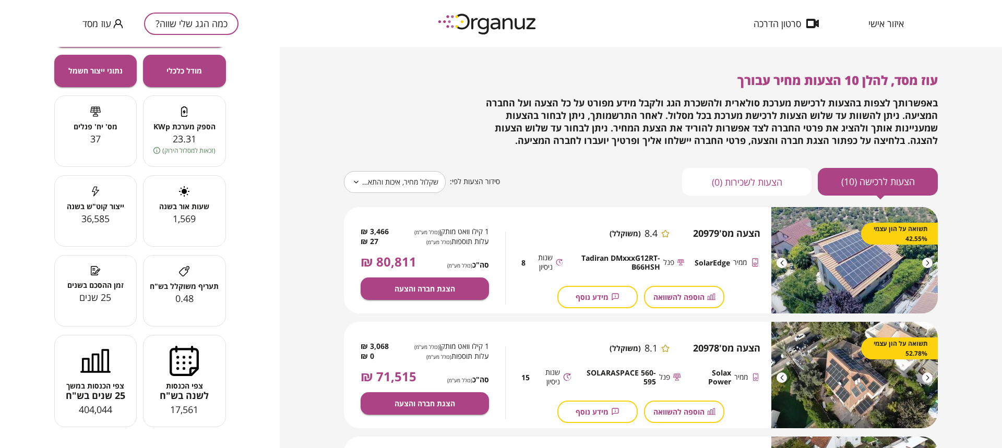
click at [251, 124] on div "פוטנציאל אנרגטי וכלכלי עבור אייל הדמיה - פריסת פנלים מודל כלכלי נתוני ייצור חשמ…" at bounding box center [140, 247] width 280 height 401
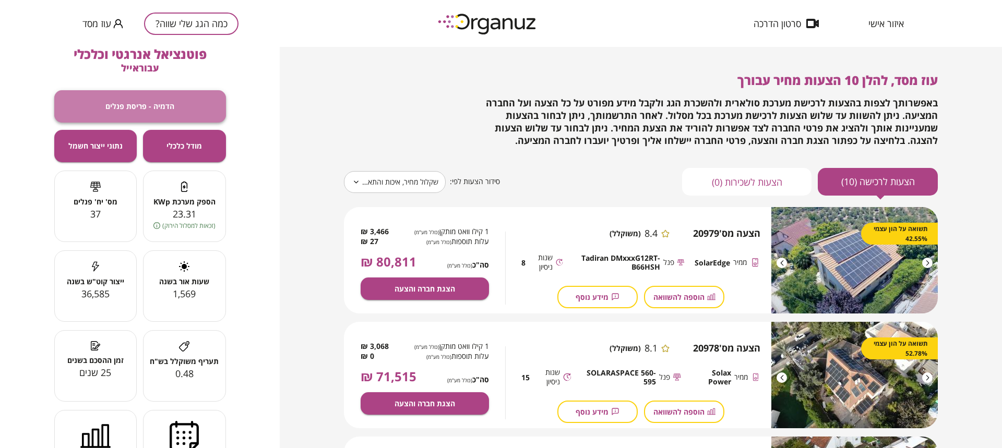
click at [148, 111] on button "הדמיה - פריסת פנלים" at bounding box center [140, 106] width 172 height 32
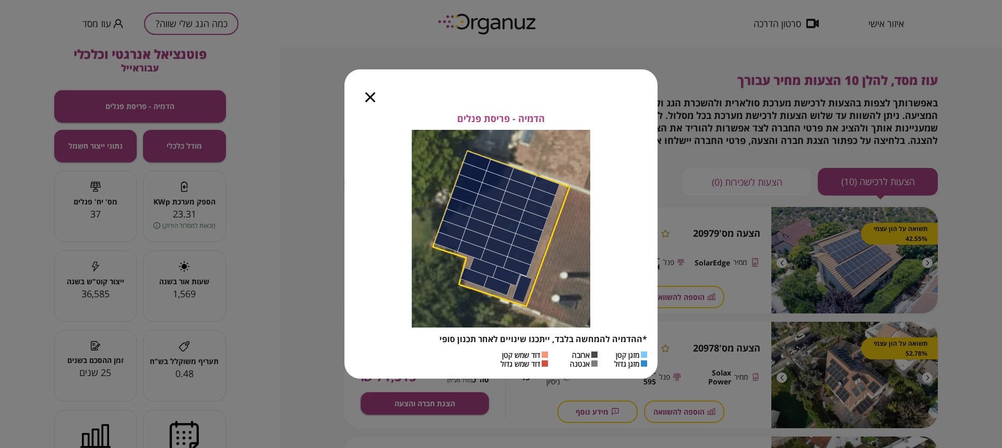
click at [370, 96] on icon "button" at bounding box center [370, 97] width 10 height 10
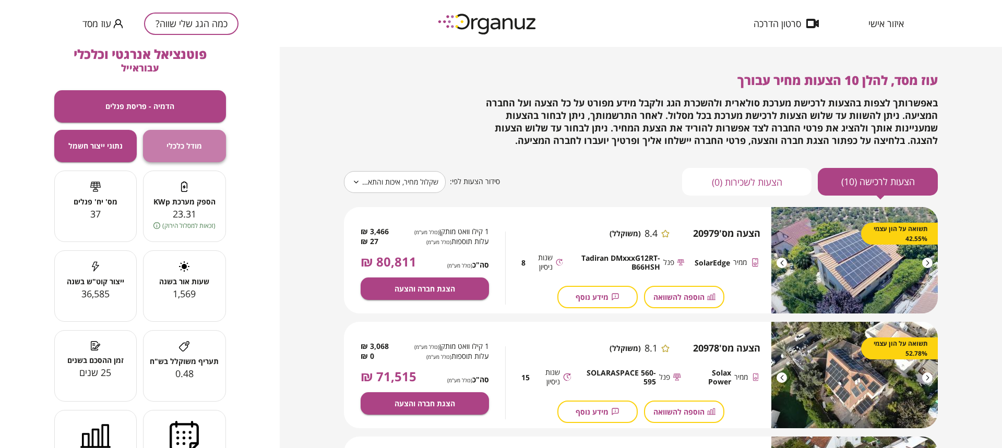
click at [185, 143] on span "מודל כלכלי" at bounding box center [184, 145] width 35 height 9
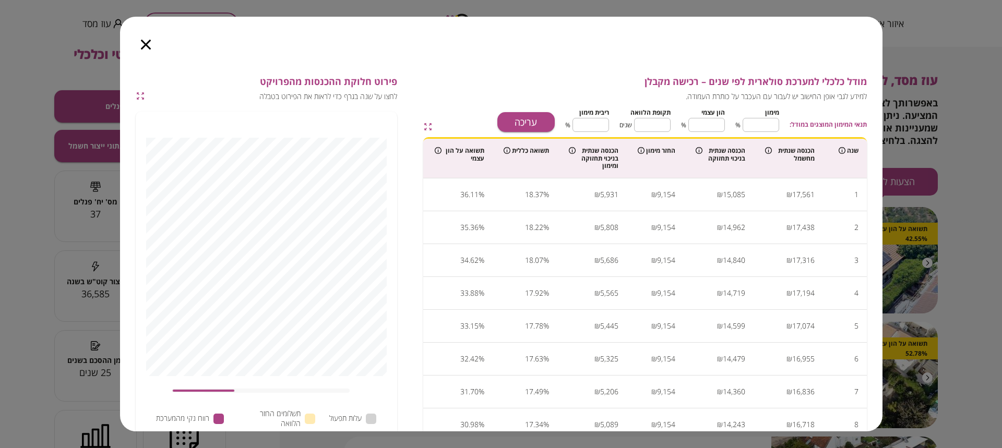
click at [146, 43] on icon "button" at bounding box center [146, 45] width 10 height 10
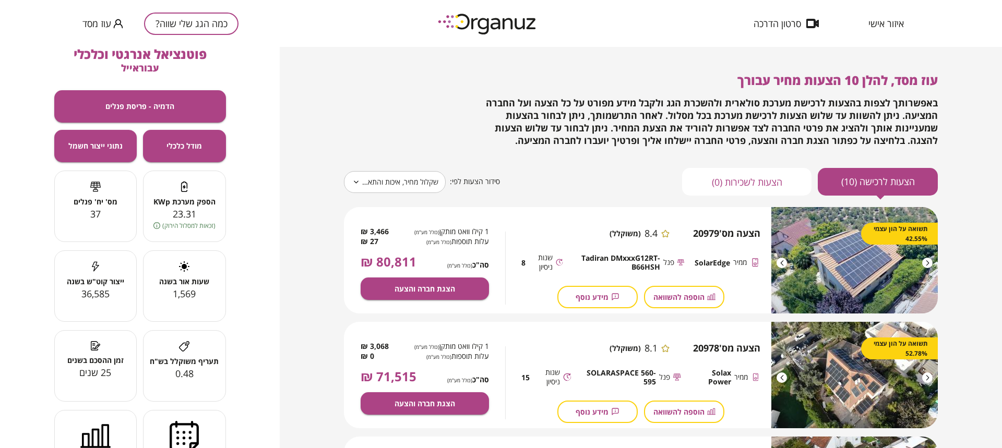
click at [98, 188] on icon at bounding box center [95, 187] width 10 height 10
click at [123, 189] on div at bounding box center [96, 189] width 82 height 14
click at [356, 182] on icon at bounding box center [356, 182] width 5 height 3
click at [353, 181] on icon at bounding box center [356, 182] width 8 height 13
click at [634, 186] on div "**********" at bounding box center [641, 182] width 594 height 28
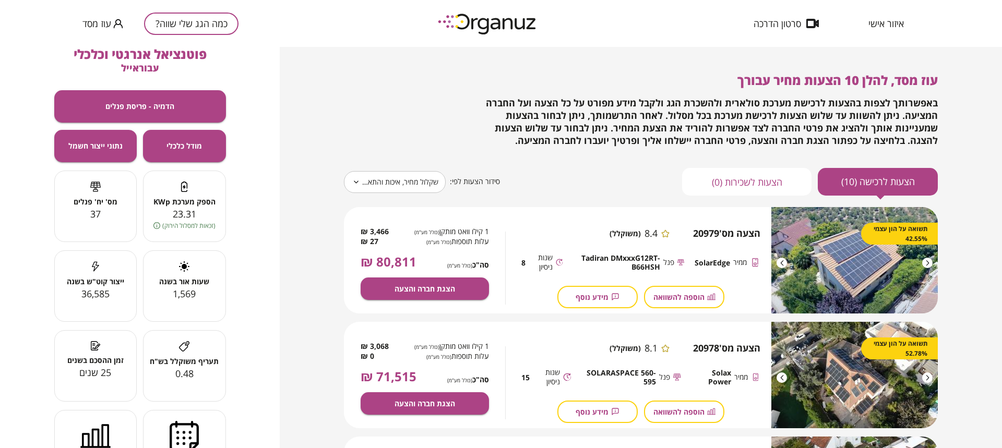
click at [848, 179] on button "הצעות לרכישה (10)" at bounding box center [878, 182] width 120 height 28
click at [571, 177] on div "**********" at bounding box center [641, 182] width 594 height 28
click at [140, 108] on span "הדמיה - פריסת פנלים" at bounding box center [139, 106] width 69 height 9
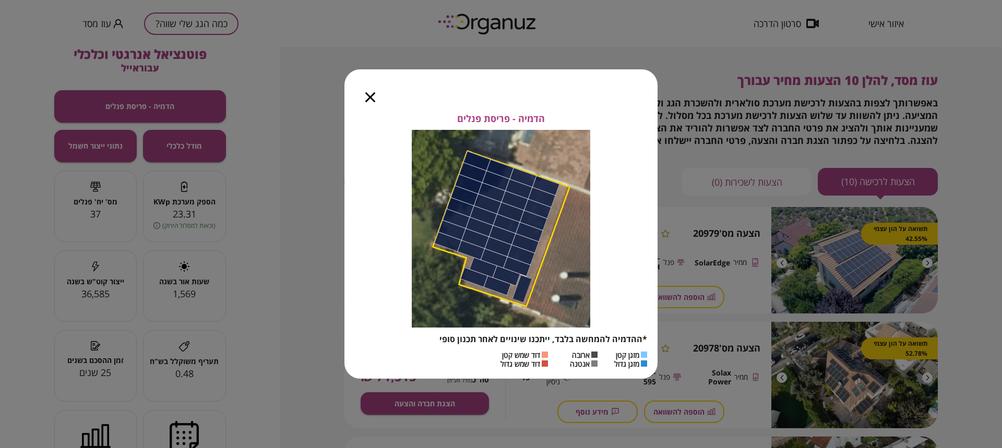
drag, startPoint x: 1001, startPoint y: 157, endPoint x: 1002, endPoint y: 196, distance: 39.7
click at [1002, 196] on div "הדמיה - פריסת פנלים *ההדמיה להמחשה בלבד, ייתכנו שינויים לאחר תכנון סופי מזגן קט…" at bounding box center [501, 224] width 1002 height 448
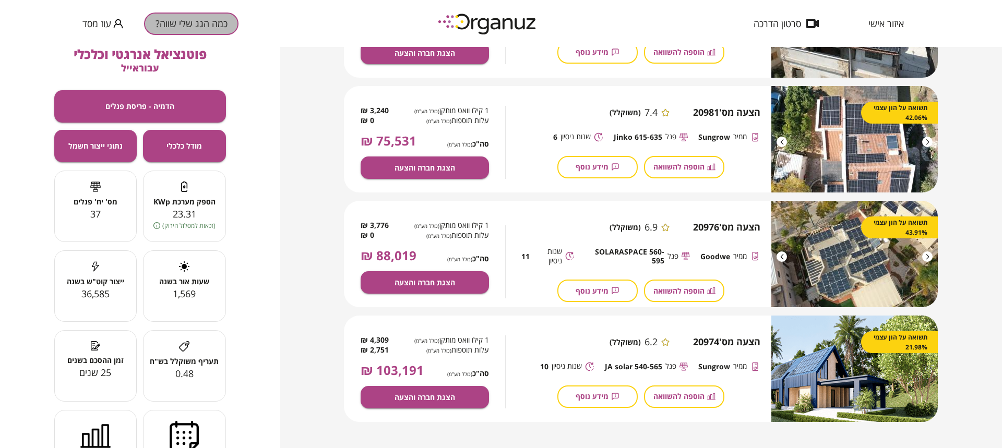
click at [210, 25] on button "כמה הגג שלי שווה?" at bounding box center [191, 24] width 94 height 22
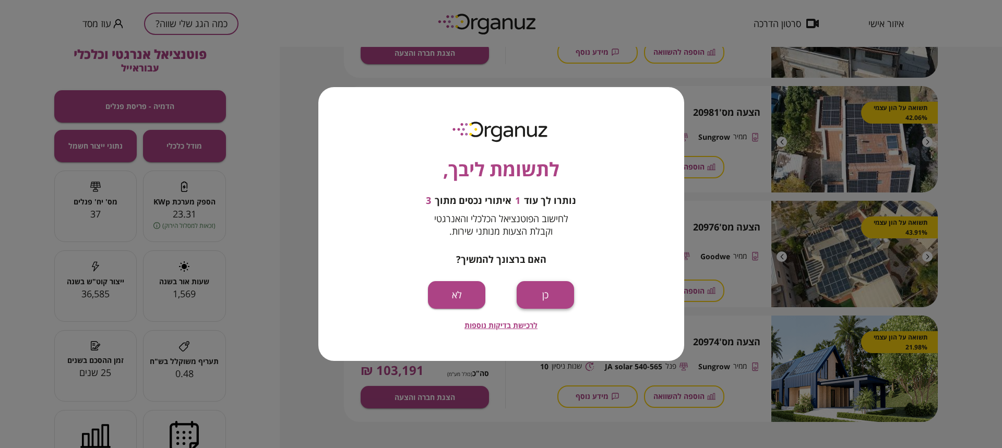
click at [545, 298] on button "כן" at bounding box center [545, 295] width 57 height 28
